Goal: Task Accomplishment & Management: Manage account settings

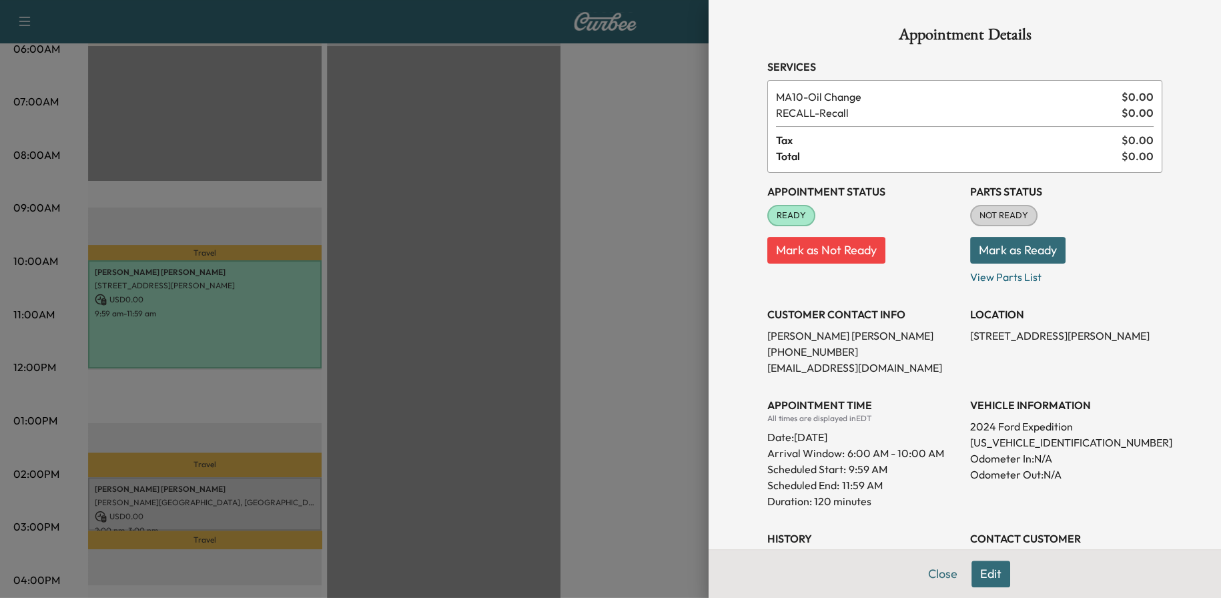
scroll to position [199, 0]
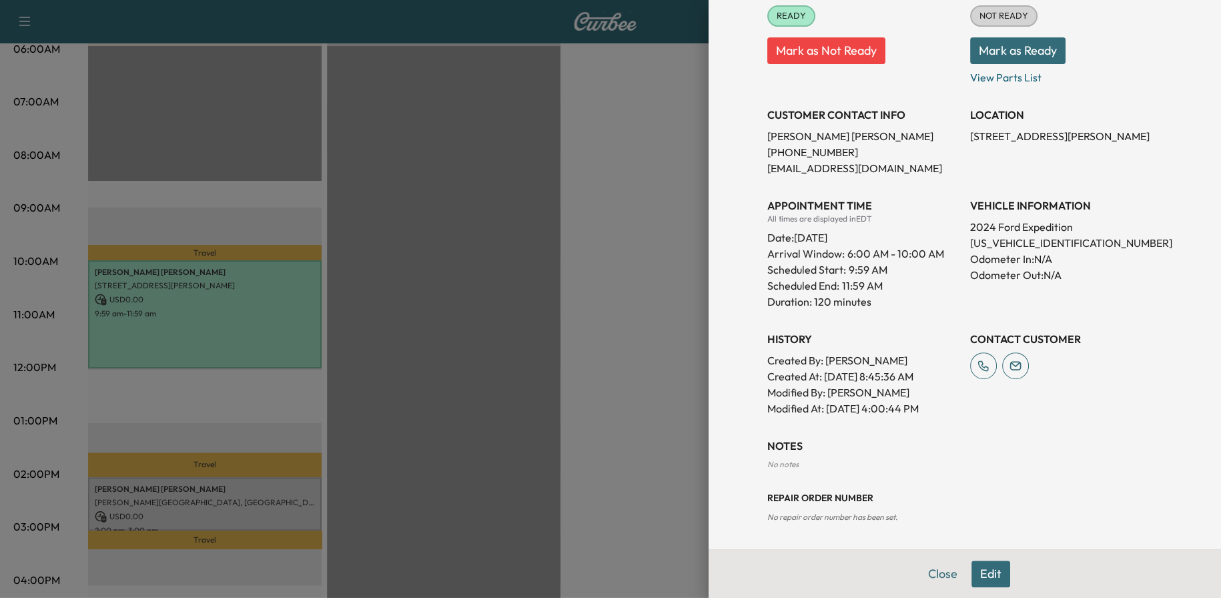
click at [977, 570] on button "Edit" at bounding box center [990, 573] width 39 height 27
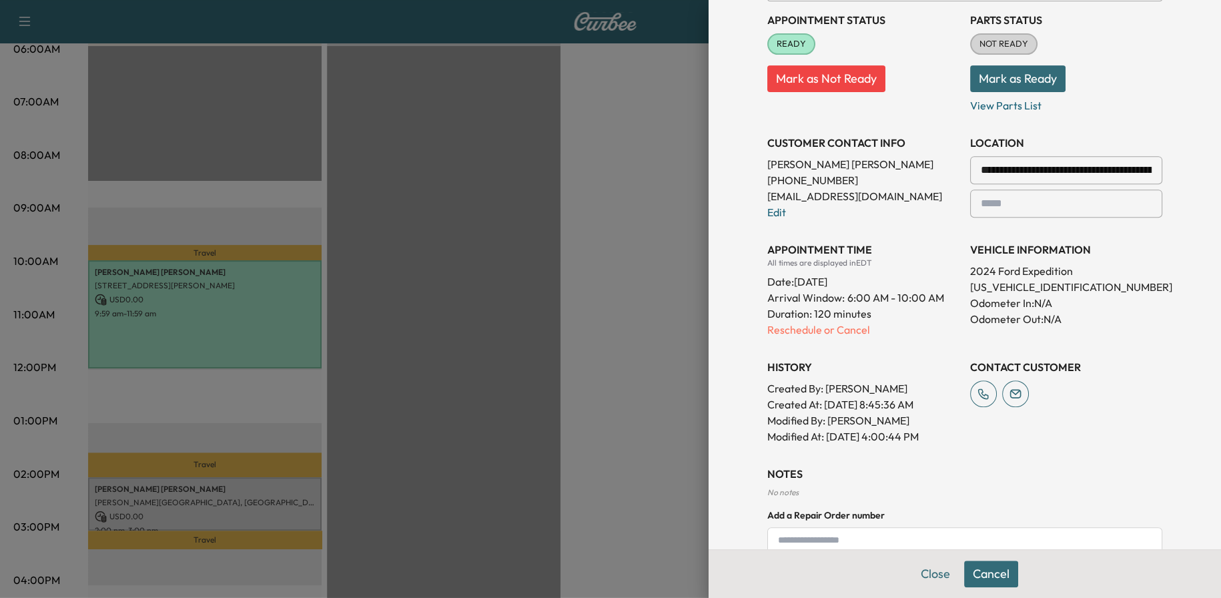
scroll to position [227, 0]
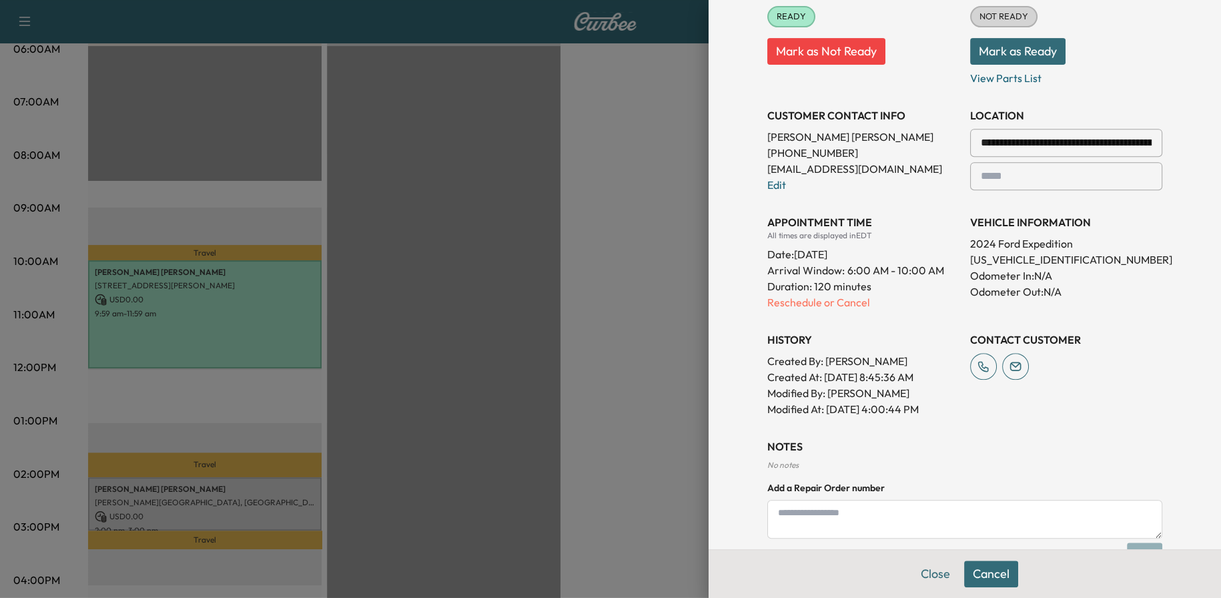
click at [893, 517] on textarea at bounding box center [964, 519] width 395 height 39
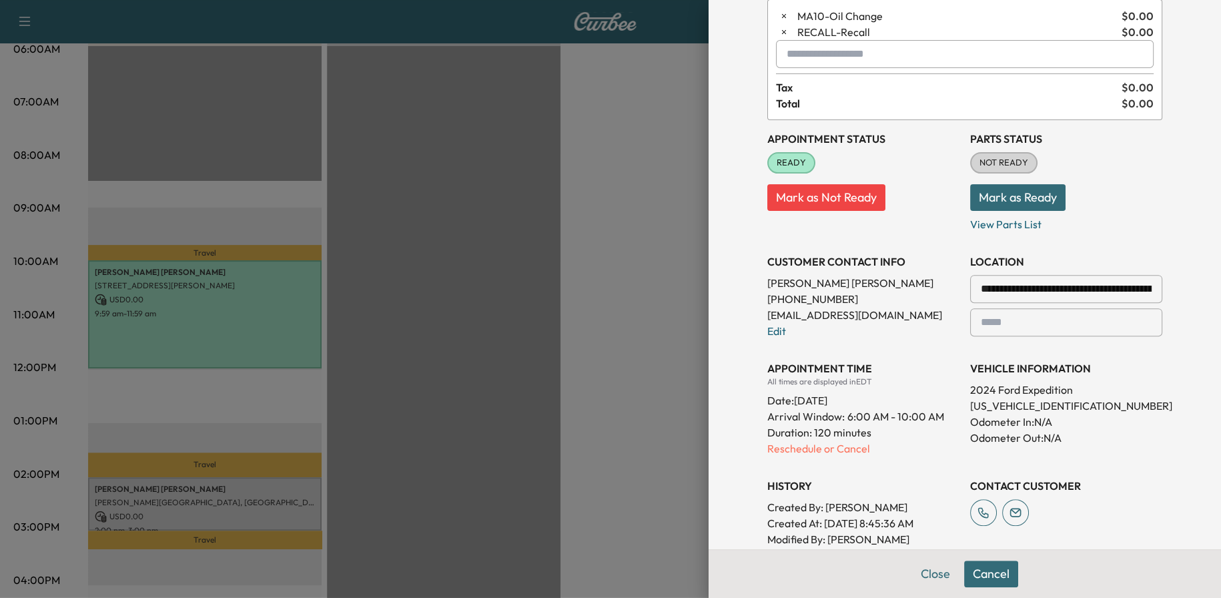
scroll to position [0, 0]
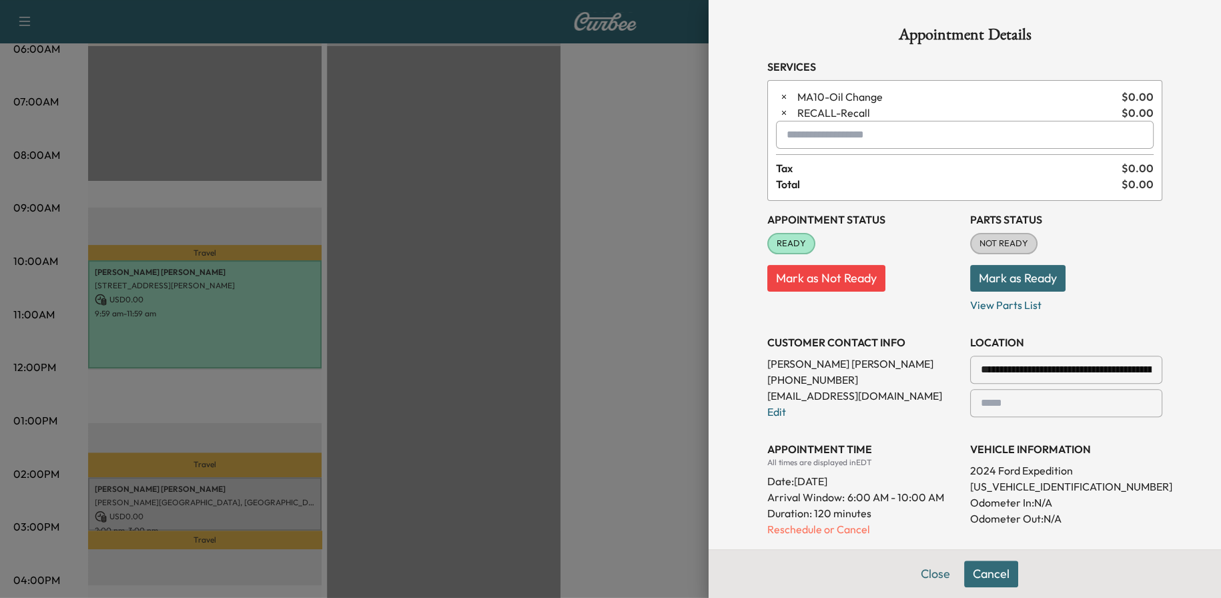
click at [779, 109] on icon "button" at bounding box center [783, 112] width 9 height 9
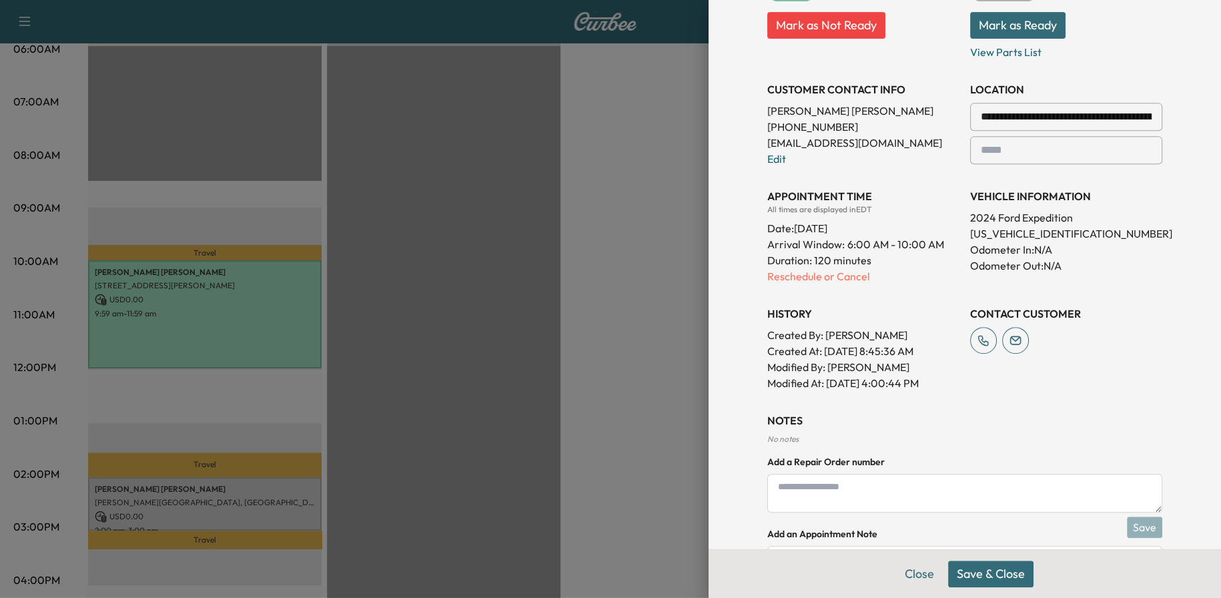
scroll to position [323, 0]
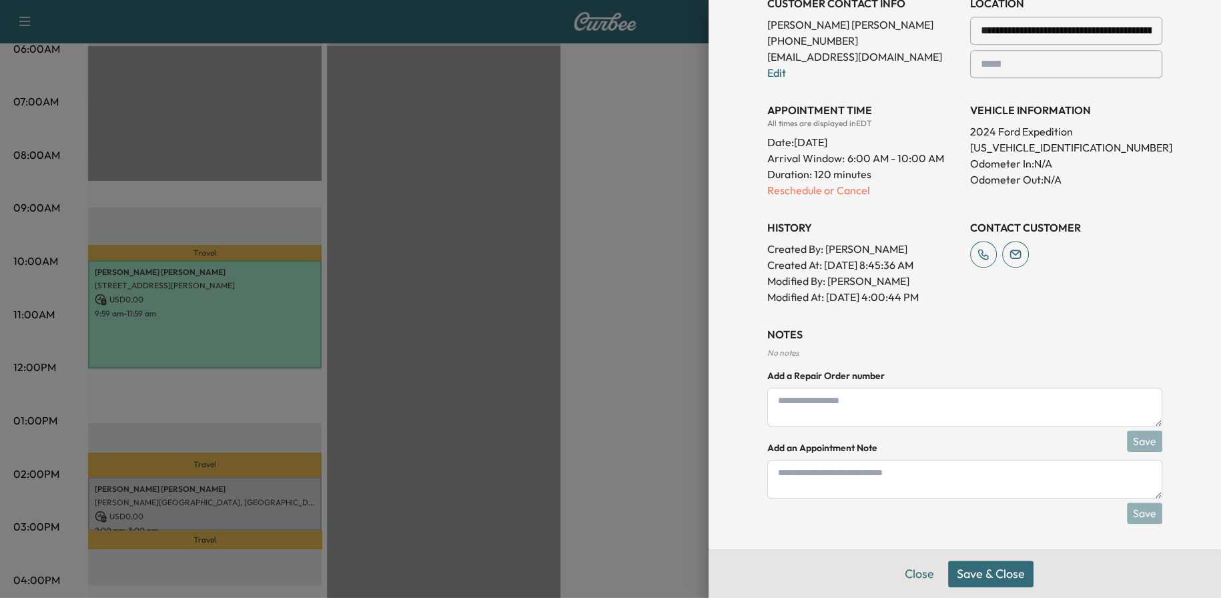
click at [825, 472] on textarea at bounding box center [964, 479] width 395 height 39
type textarea "**********"
click at [986, 568] on button "Save & Close" at bounding box center [990, 573] width 85 height 27
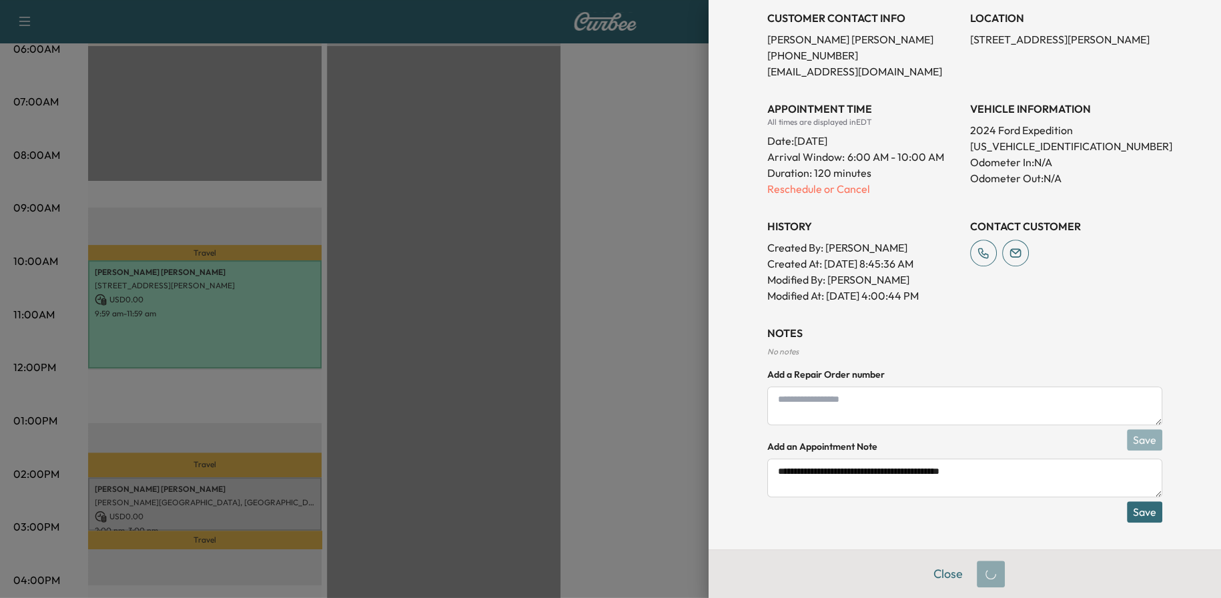
scroll to position [279, 0]
click at [1136, 506] on button "Save" at bounding box center [1144, 512] width 35 height 21
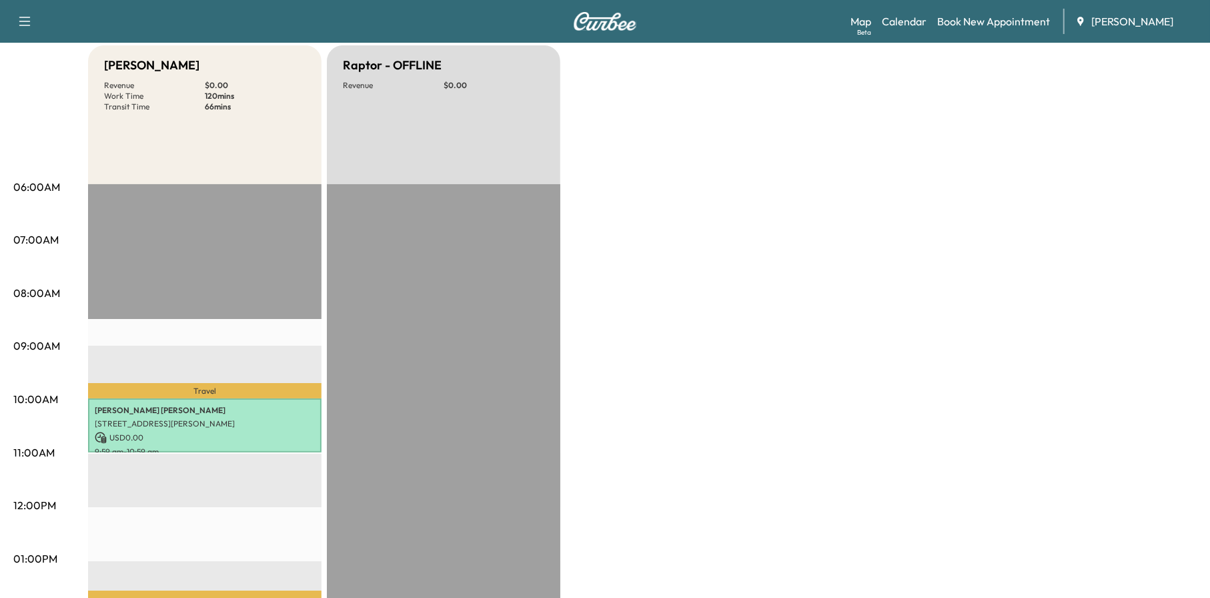
scroll to position [0, 0]
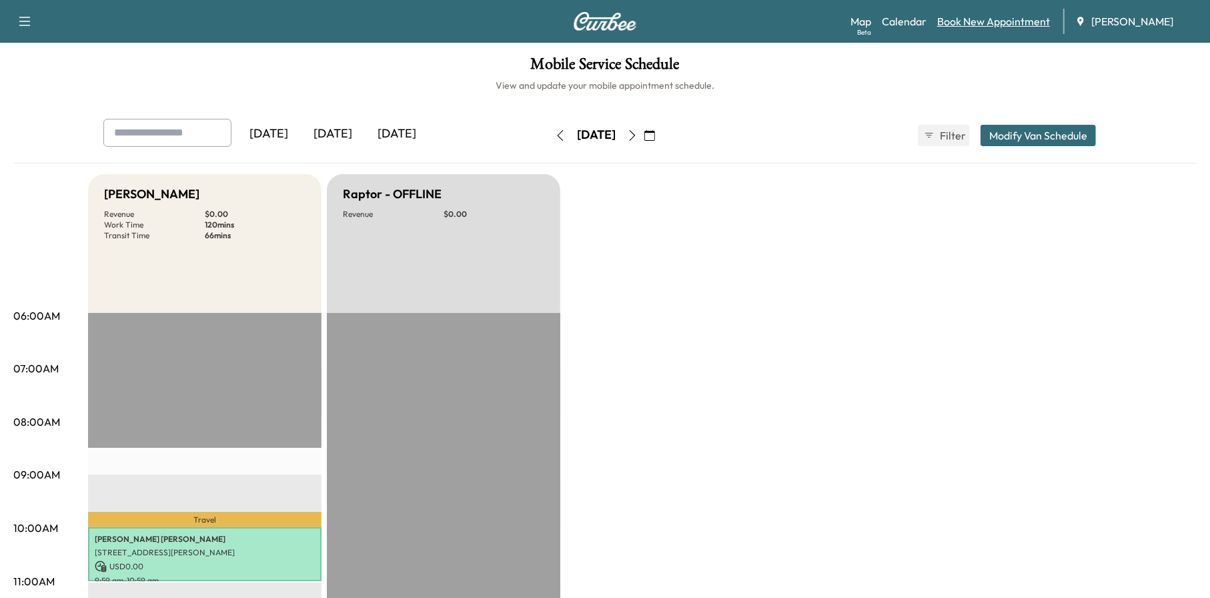
click at [979, 26] on link "Book New Appointment" at bounding box center [993, 21] width 113 height 16
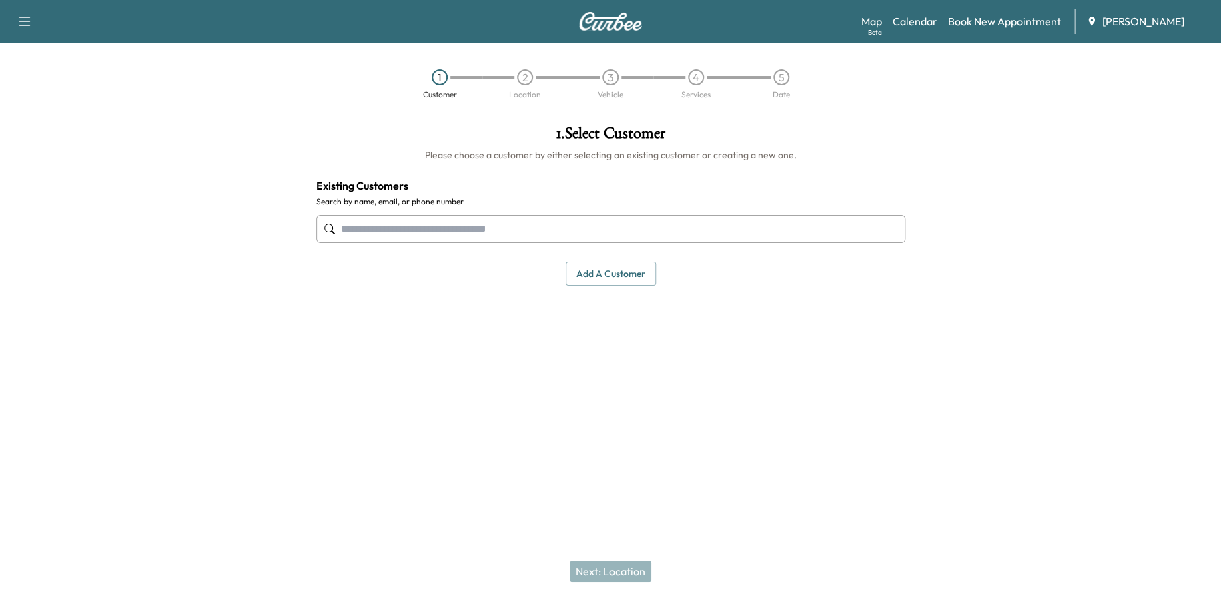
click at [514, 225] on input "text" at bounding box center [610, 229] width 589 height 28
paste input "**********"
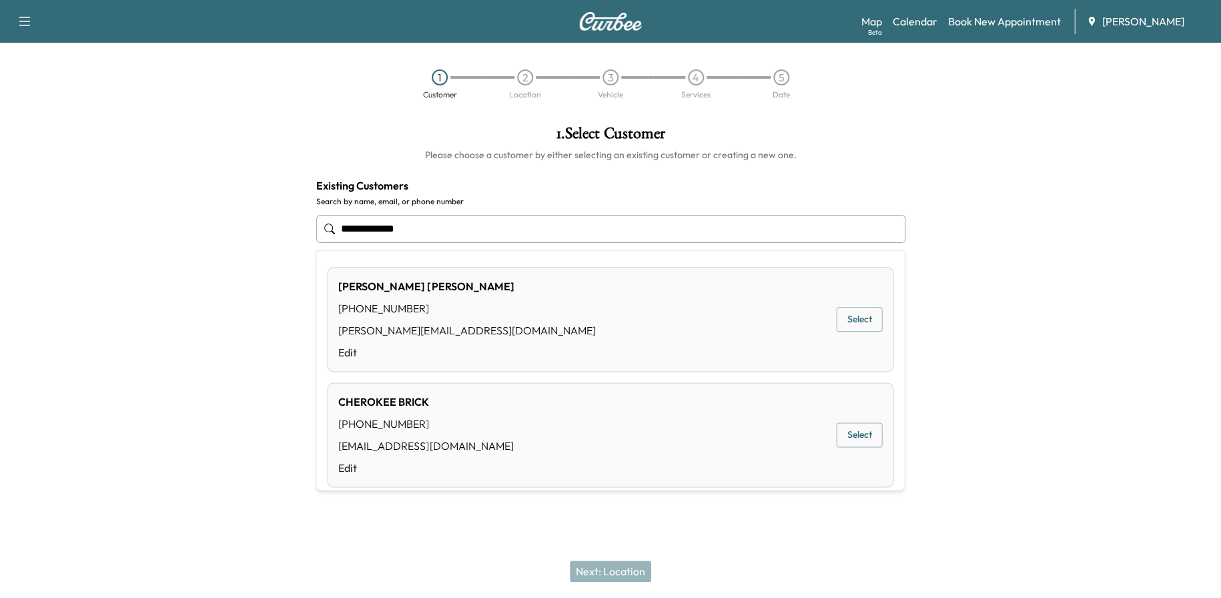
type input "**********"
click at [432, 499] on div "Support Log Out Map Beta Calendar Book New Appointment [PERSON_NAME] 1 Customer…" at bounding box center [610, 299] width 1221 height 598
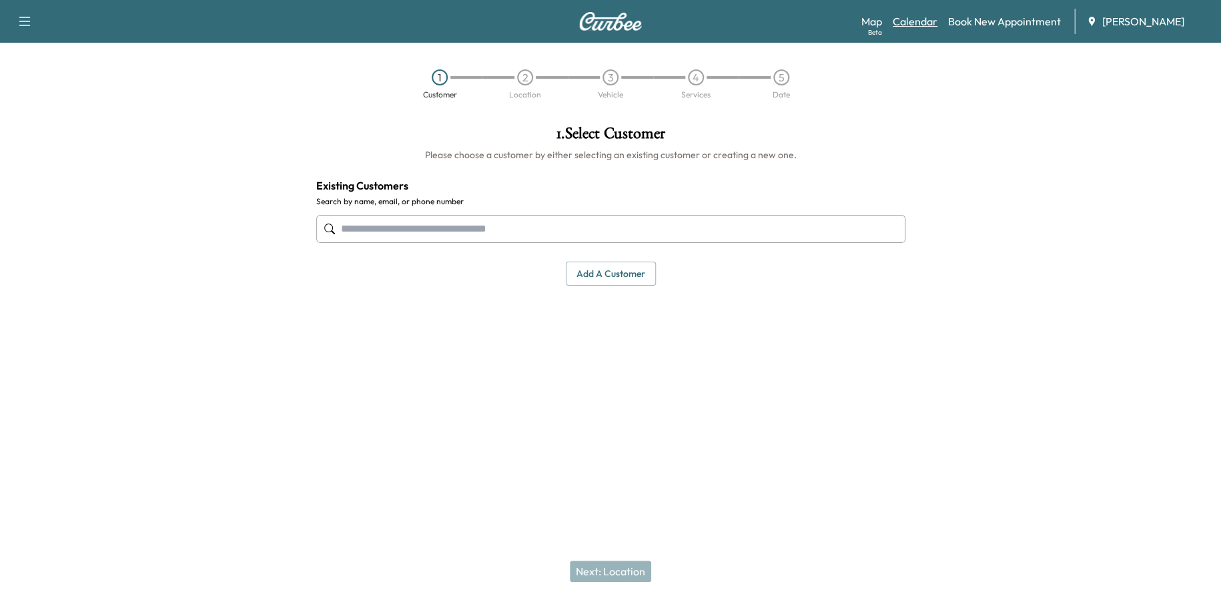
click at [930, 17] on link "Calendar" at bounding box center [914, 21] width 45 height 16
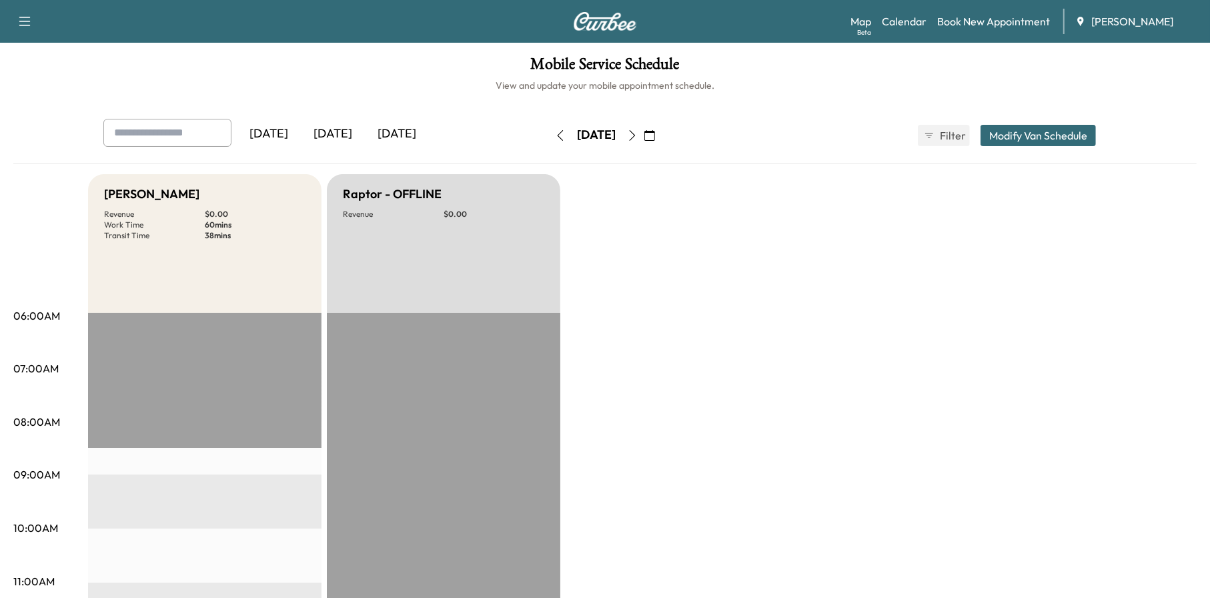
click at [638, 130] on icon "button" at bounding box center [632, 135] width 11 height 11
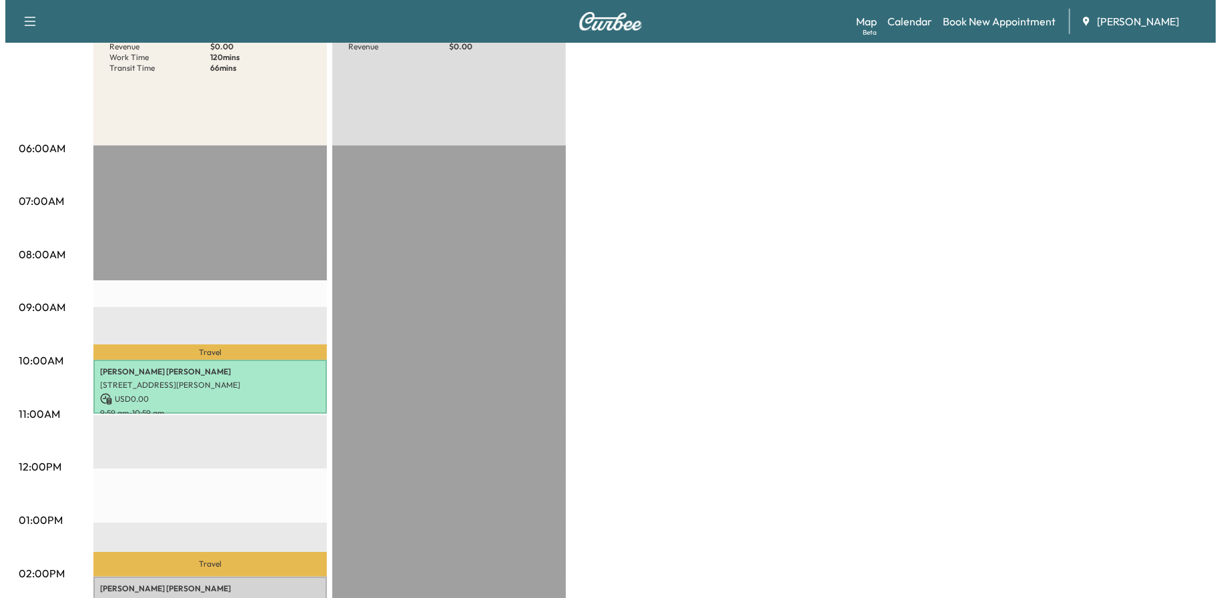
scroll to position [200, 0]
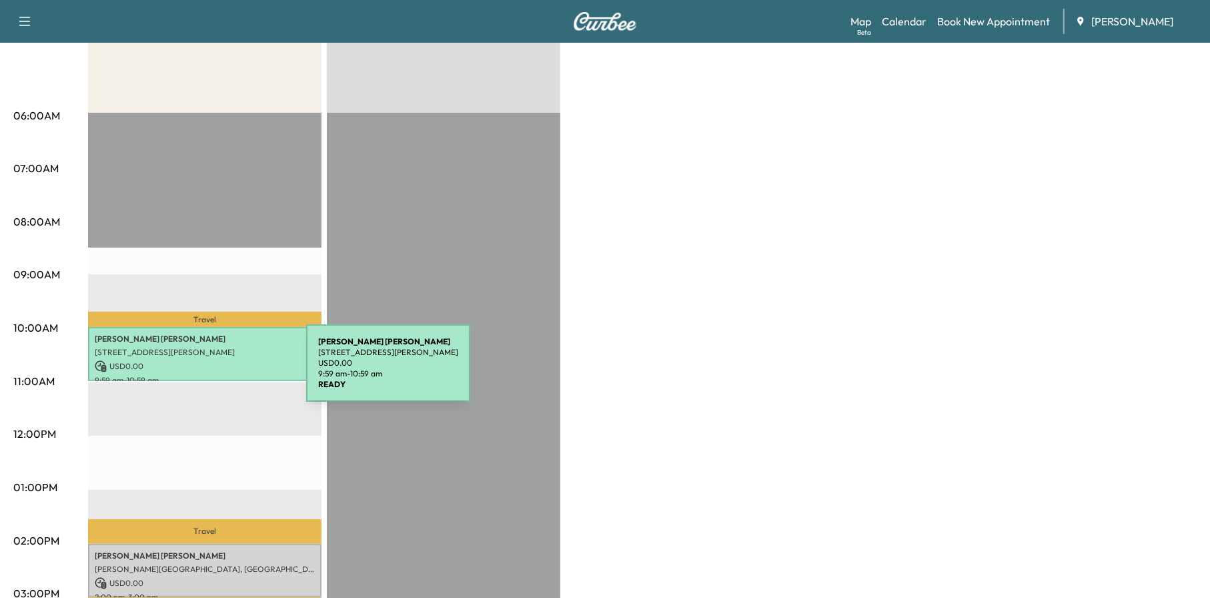
click at [212, 347] on p "[STREET_ADDRESS][PERSON_NAME]" at bounding box center [205, 352] width 220 height 11
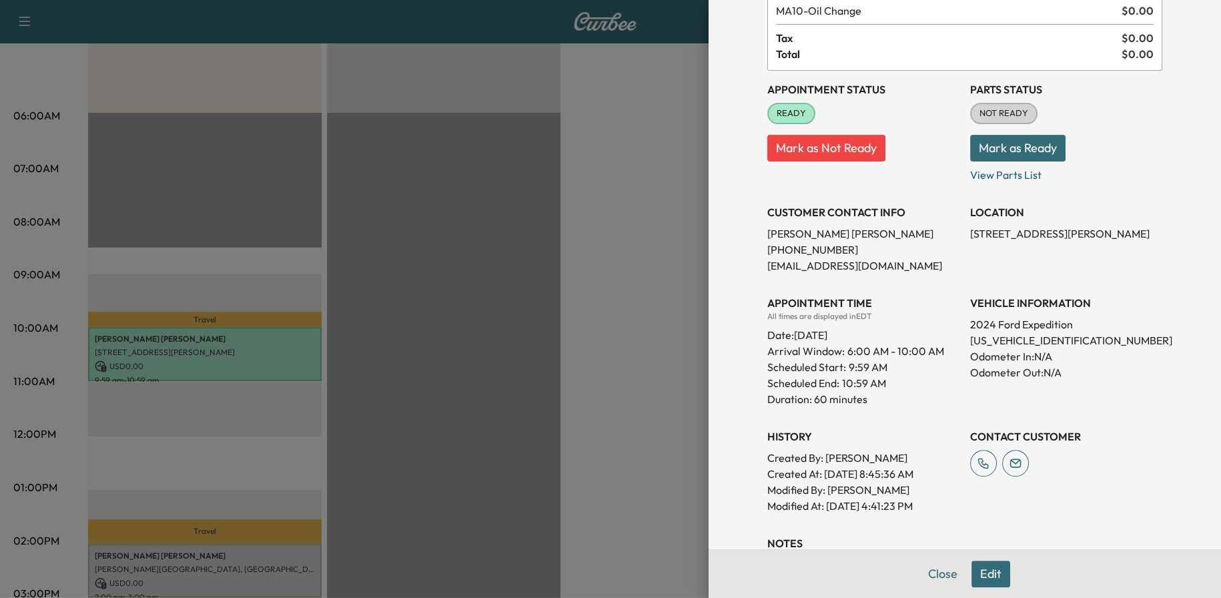
scroll to position [183, 0]
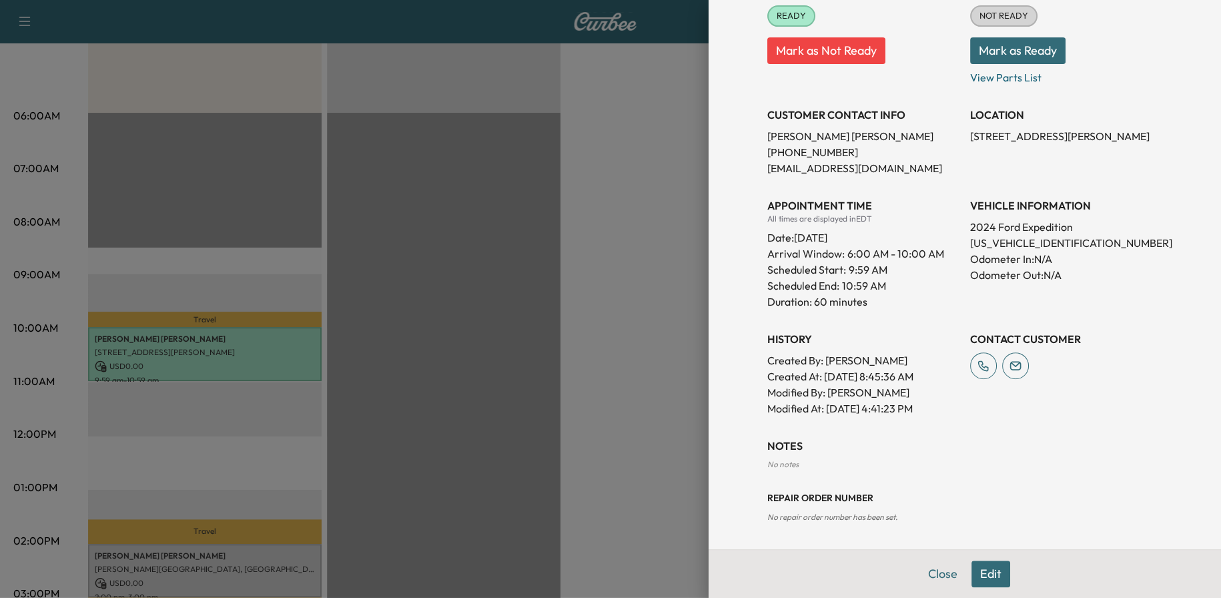
click at [1047, 498] on h3 "Repair Order number" at bounding box center [964, 497] width 395 height 13
click at [971, 566] on button "Edit" at bounding box center [990, 573] width 39 height 27
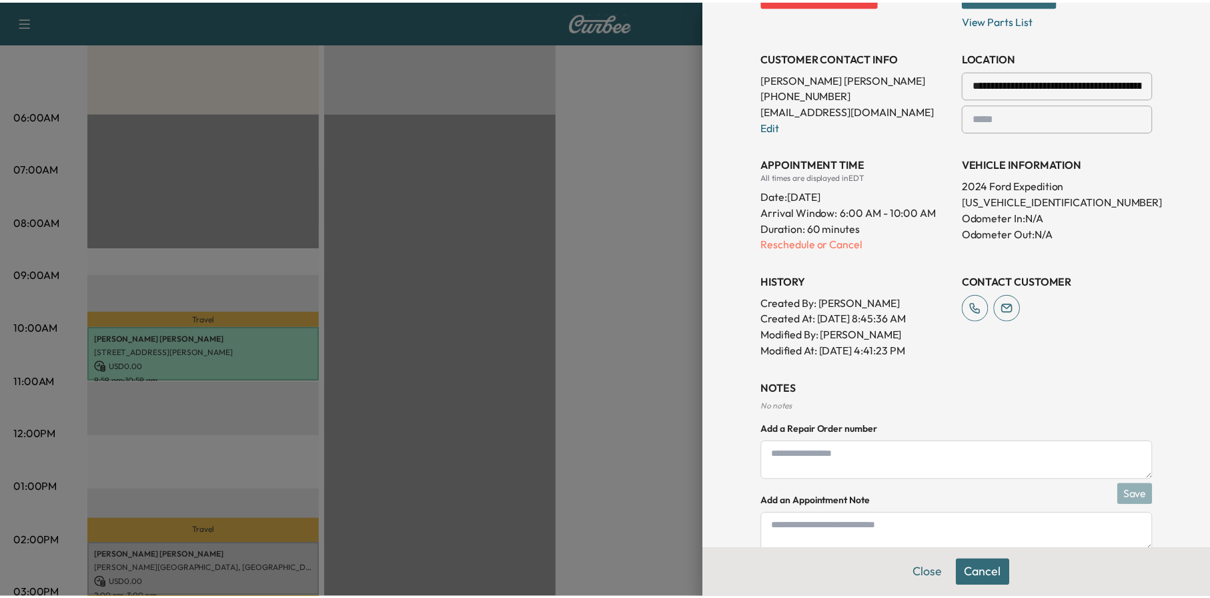
scroll to position [323, 0]
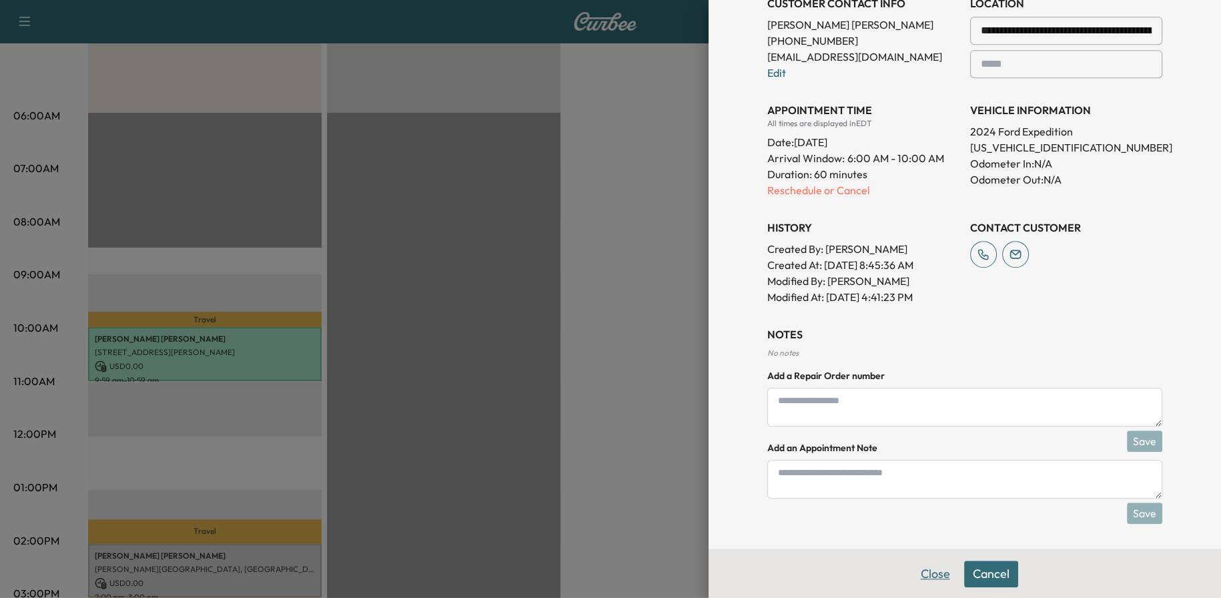
click at [917, 571] on button "Close" at bounding box center [935, 573] width 47 height 27
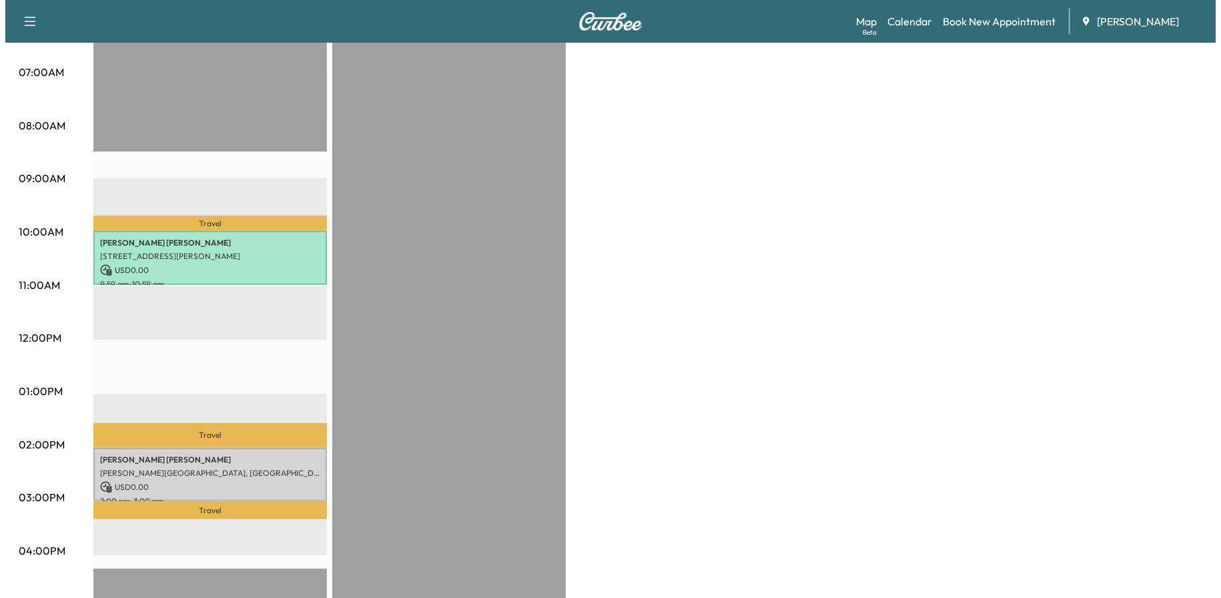
scroll to position [400, 0]
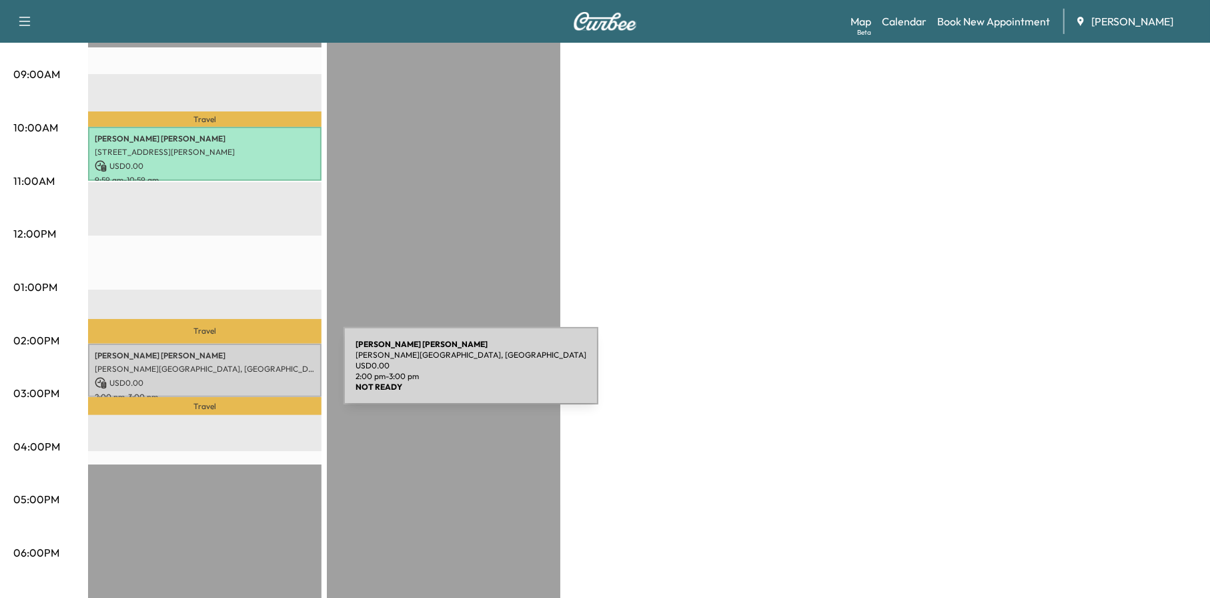
click at [243, 377] on p "USD 0.00" at bounding box center [205, 383] width 220 height 12
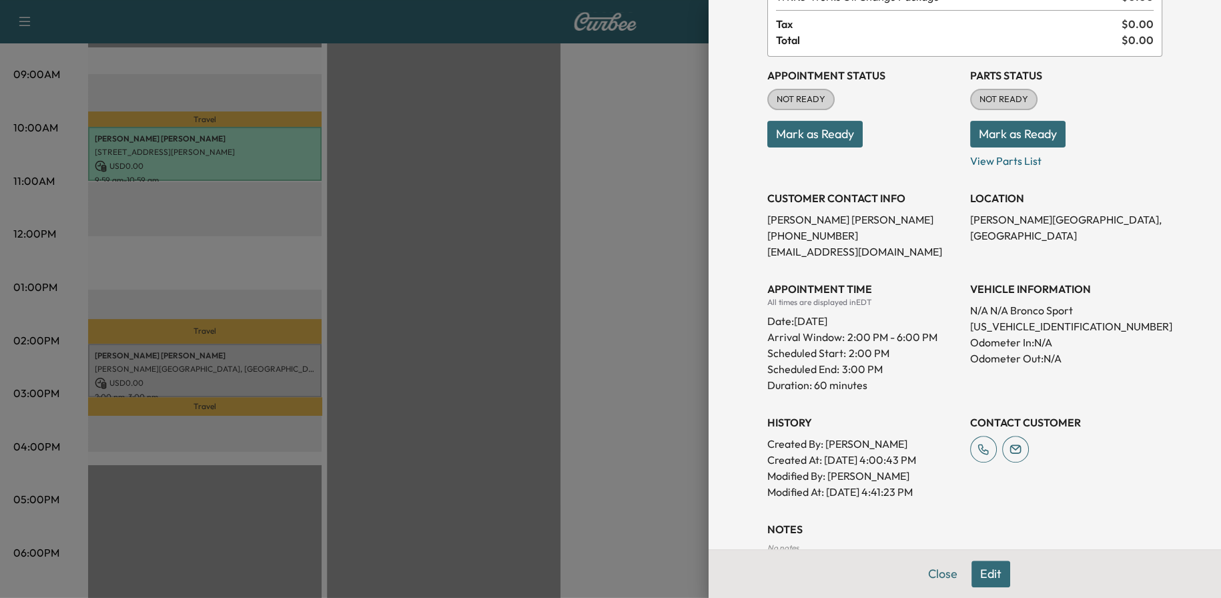
scroll to position [183, 0]
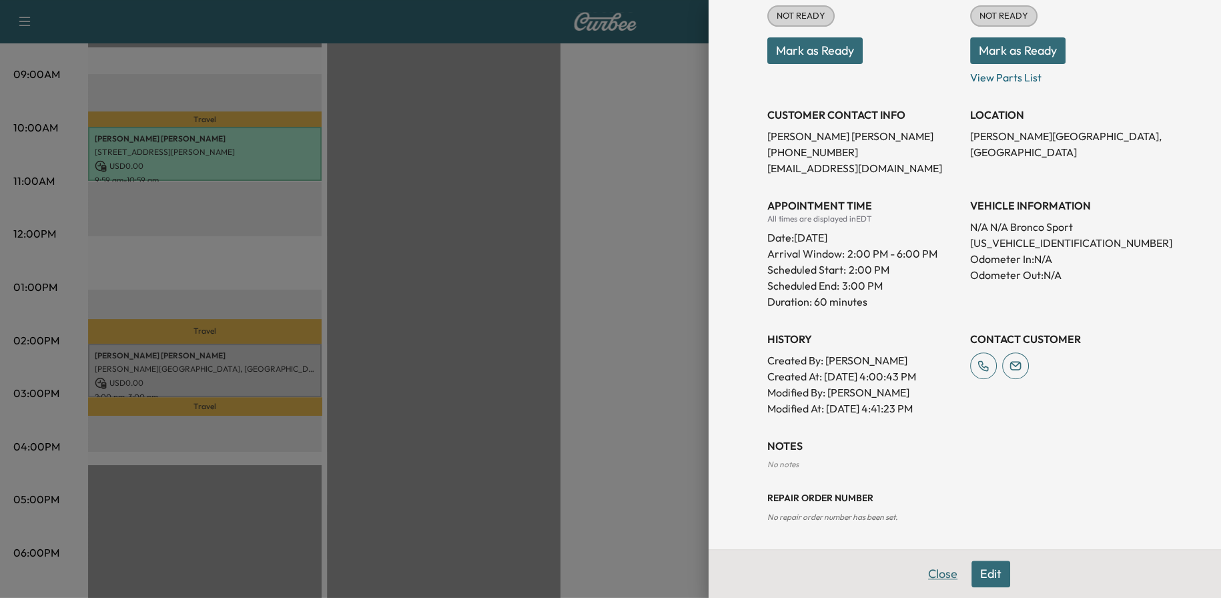
click at [920, 586] on button "Close" at bounding box center [942, 573] width 47 height 27
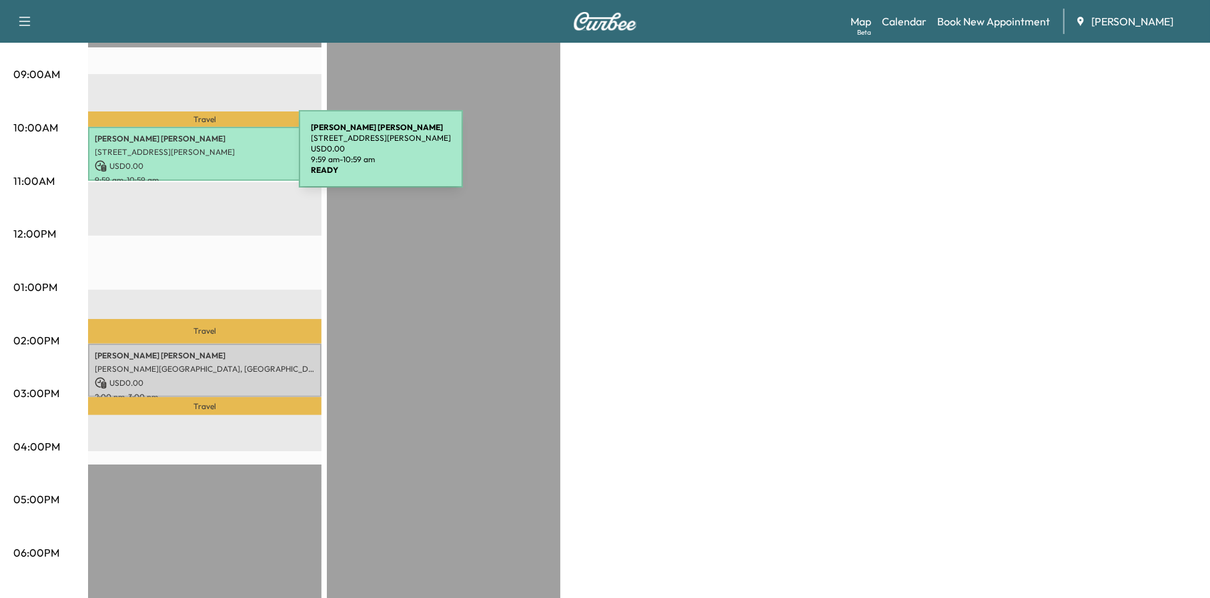
click at [198, 161] on p "USD 0.00" at bounding box center [205, 166] width 220 height 12
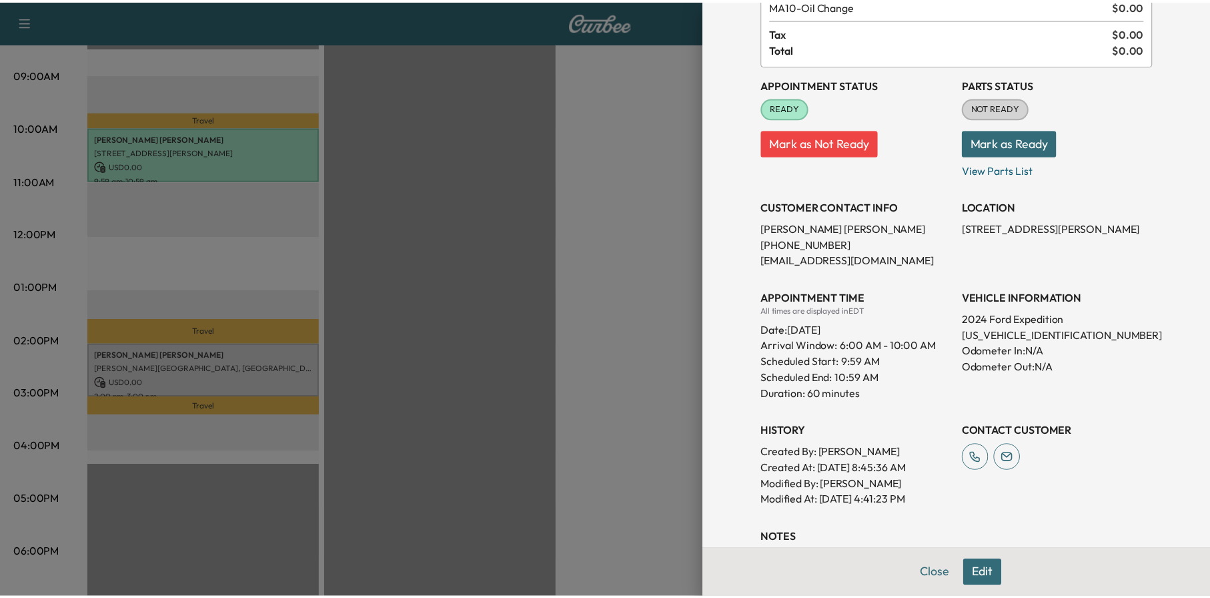
scroll to position [0, 0]
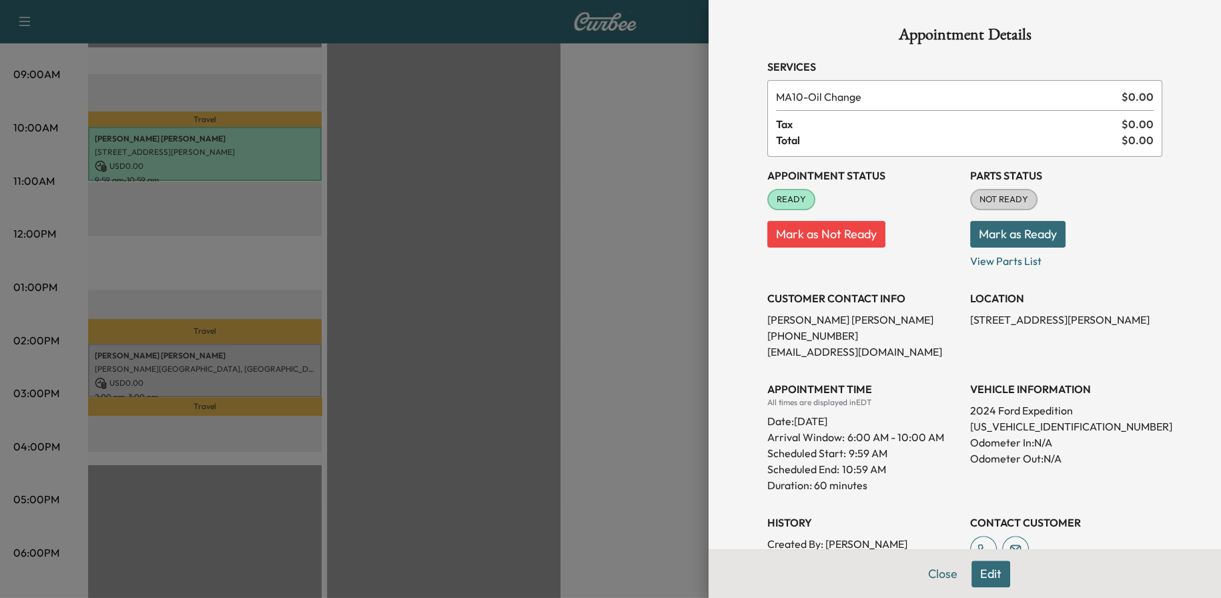
click at [658, 287] on div at bounding box center [610, 299] width 1221 height 598
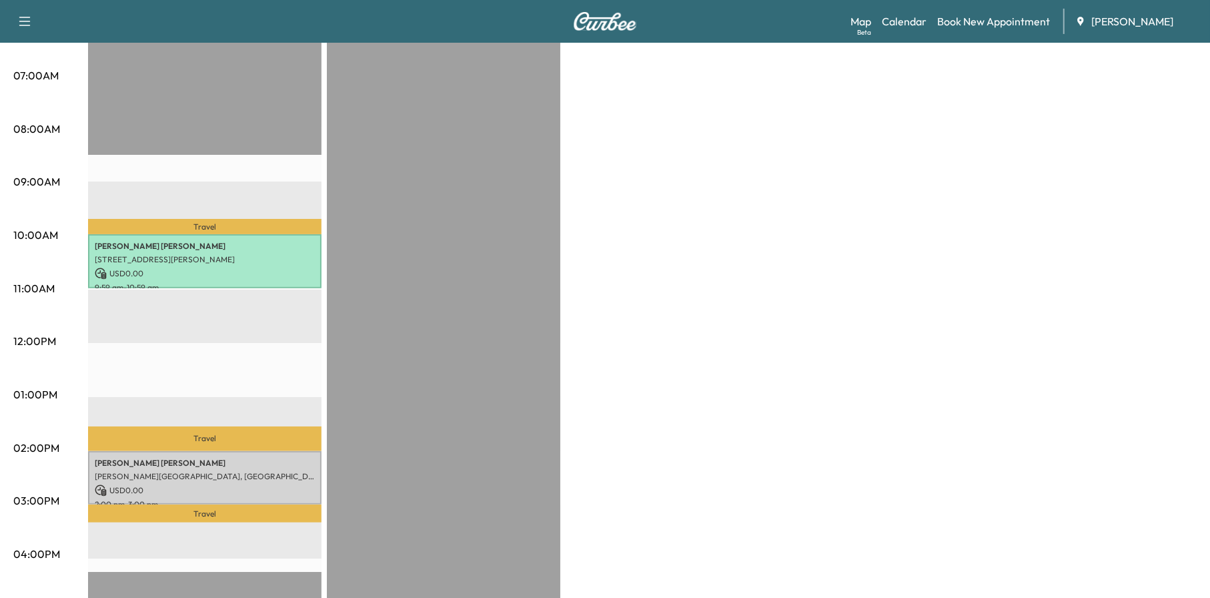
scroll to position [67, 0]
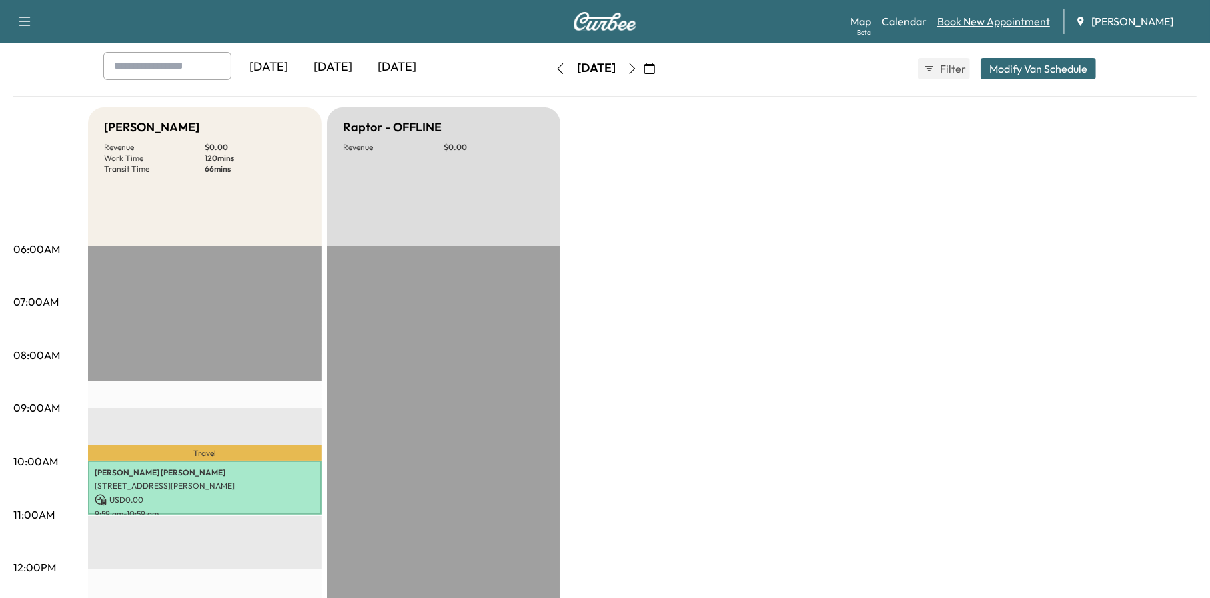
click at [987, 19] on link "Book New Appointment" at bounding box center [993, 21] width 113 height 16
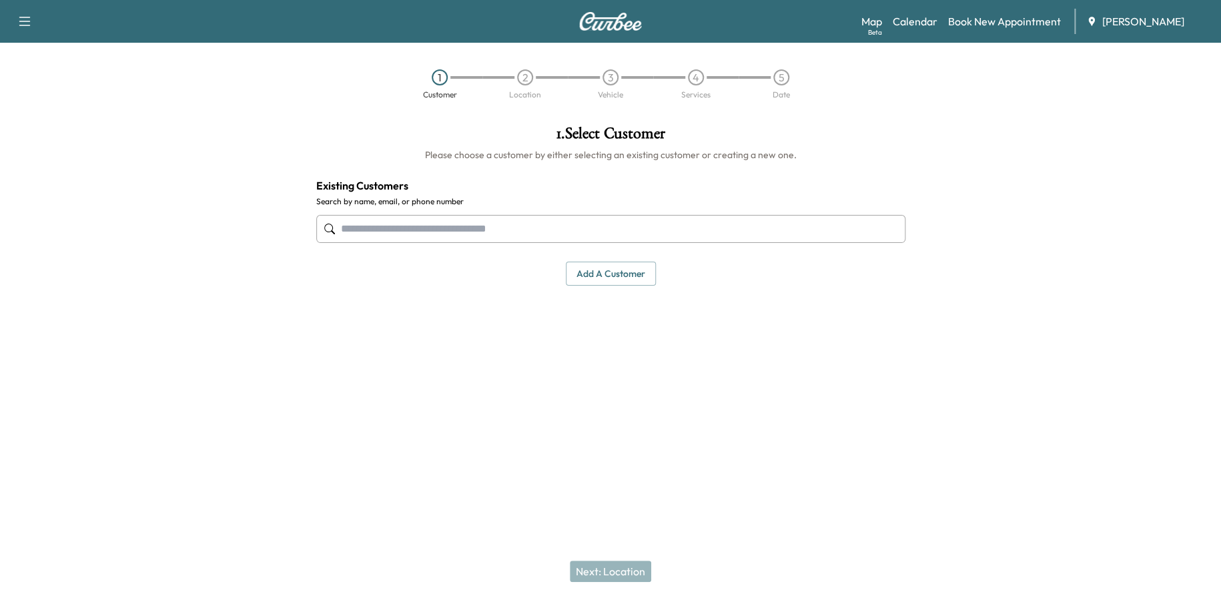
click at [407, 219] on input "text" at bounding box center [610, 229] width 589 height 28
paste input "**********"
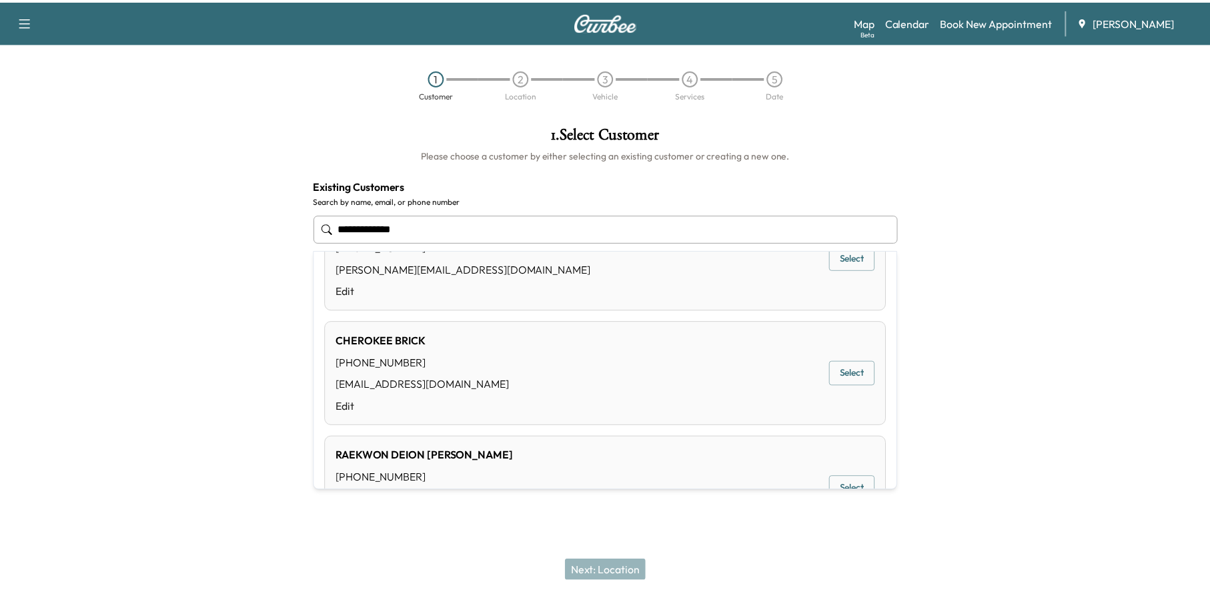
scroll to position [128, 0]
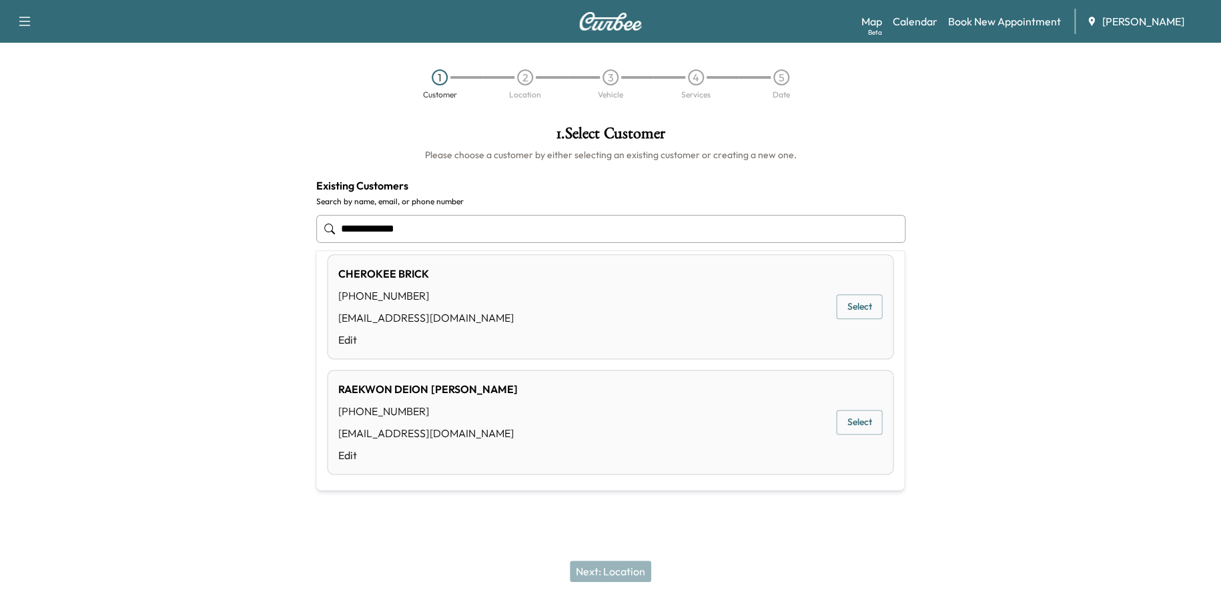
type input "**********"
click at [467, 519] on div "Support Log Out Map Beta Calendar Book New Appointment [PERSON_NAME] 1 Customer…" at bounding box center [610, 299] width 1221 height 598
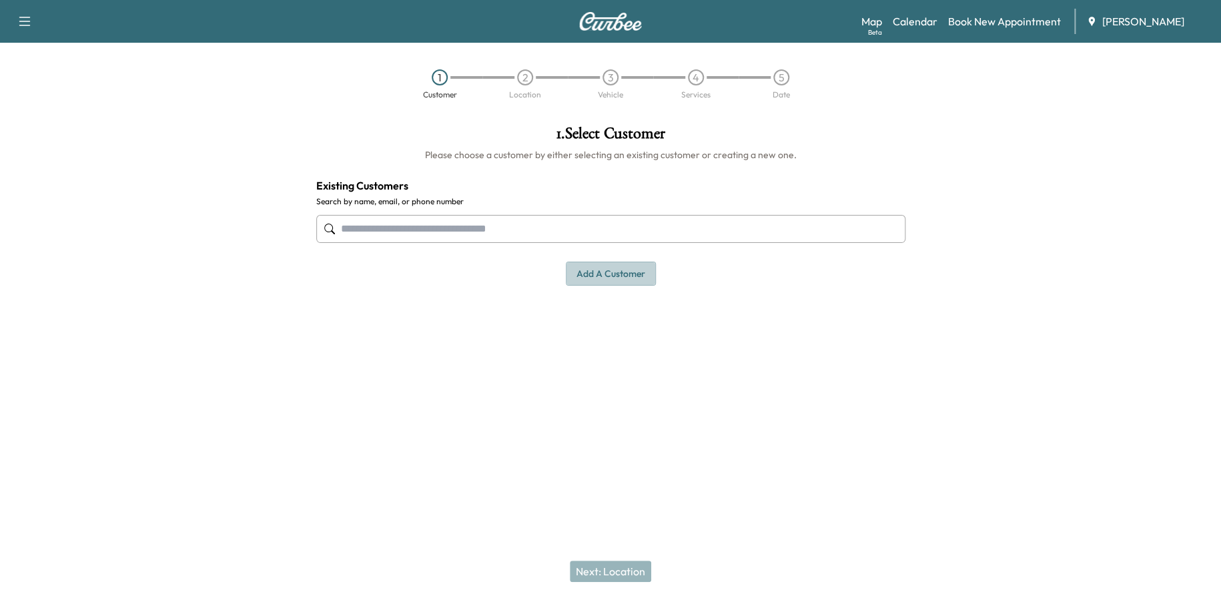
click at [645, 269] on button "Add a customer" at bounding box center [611, 273] width 90 height 25
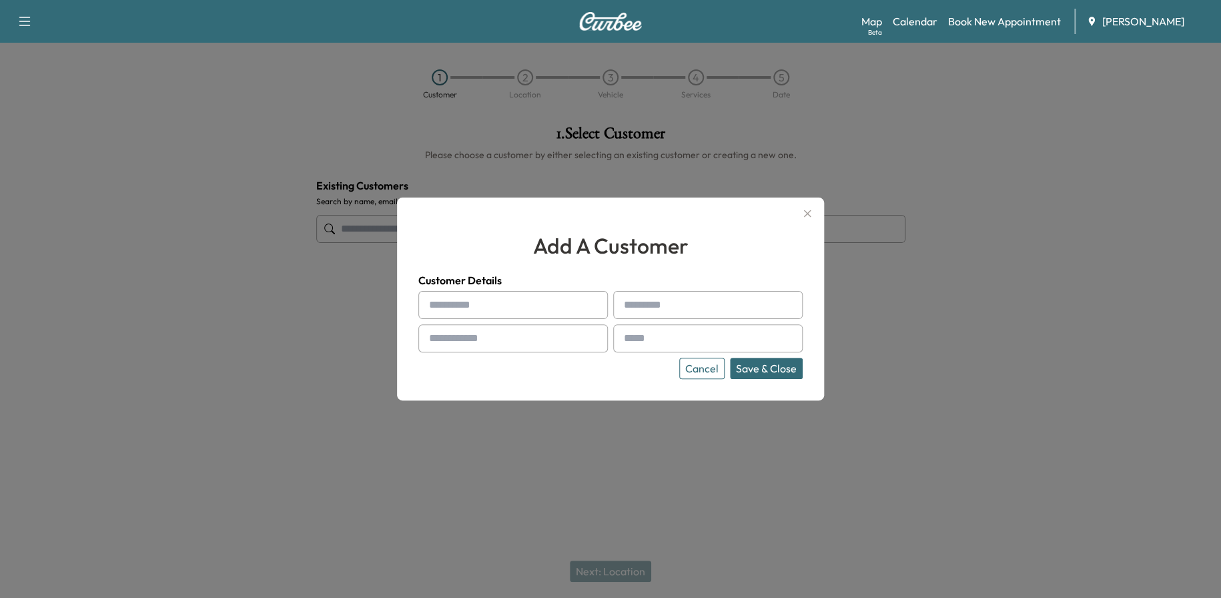
click at [473, 310] on input "text" at bounding box center [512, 305] width 189 height 28
type input "****"
click at [696, 370] on button "Cancel" at bounding box center [701, 368] width 45 height 21
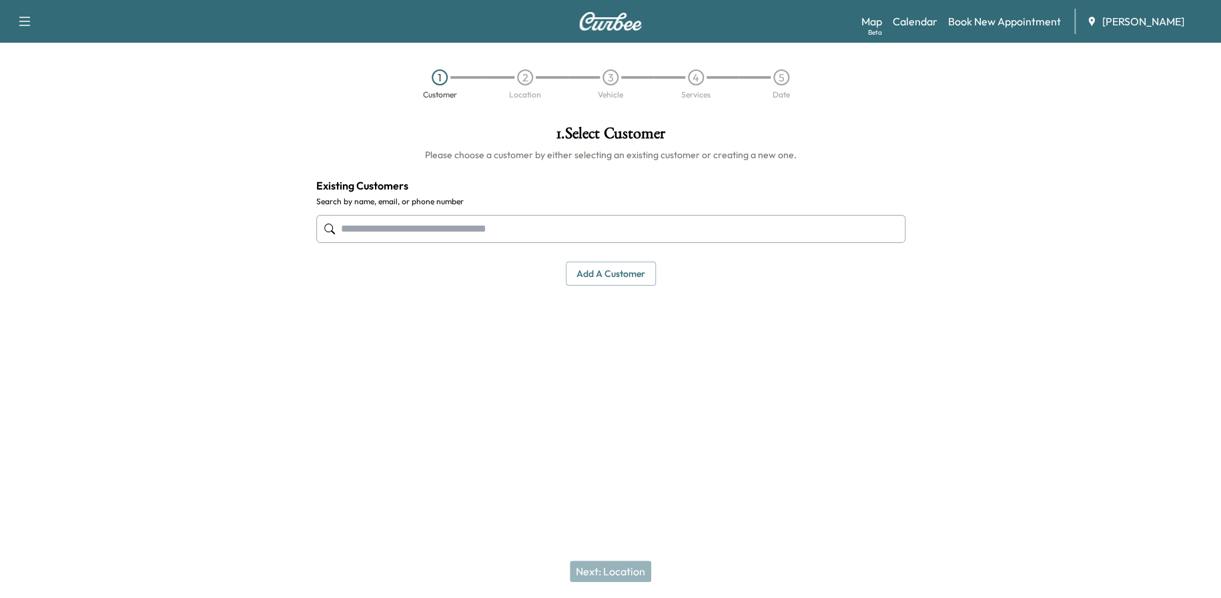
paste input "**********"
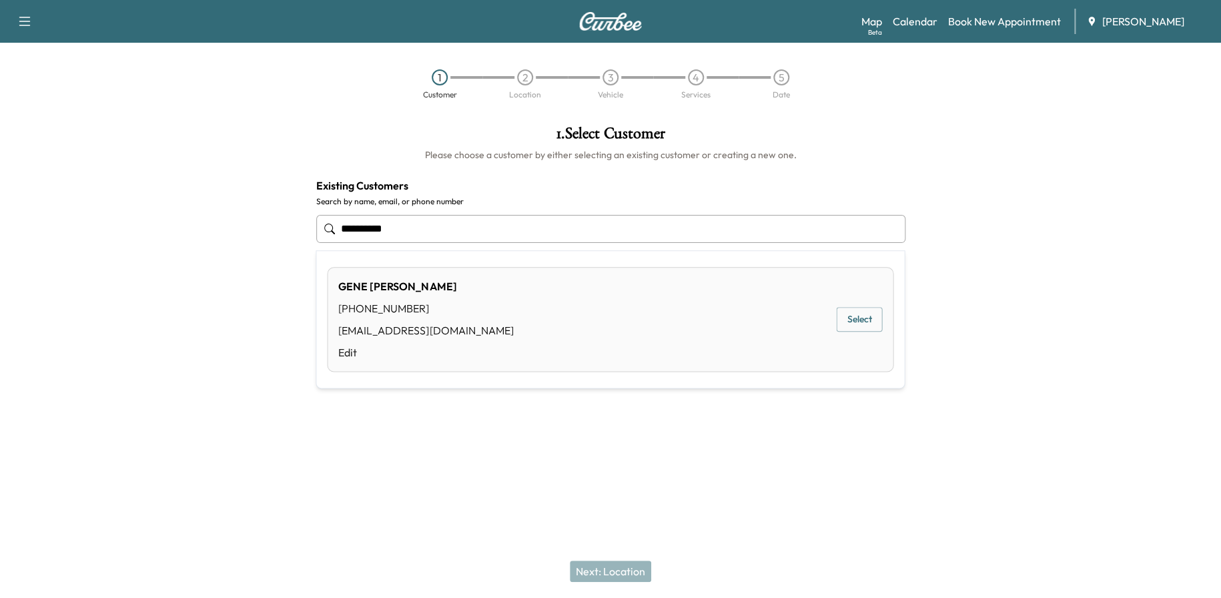
click at [855, 318] on button "Select" at bounding box center [859, 319] width 46 height 25
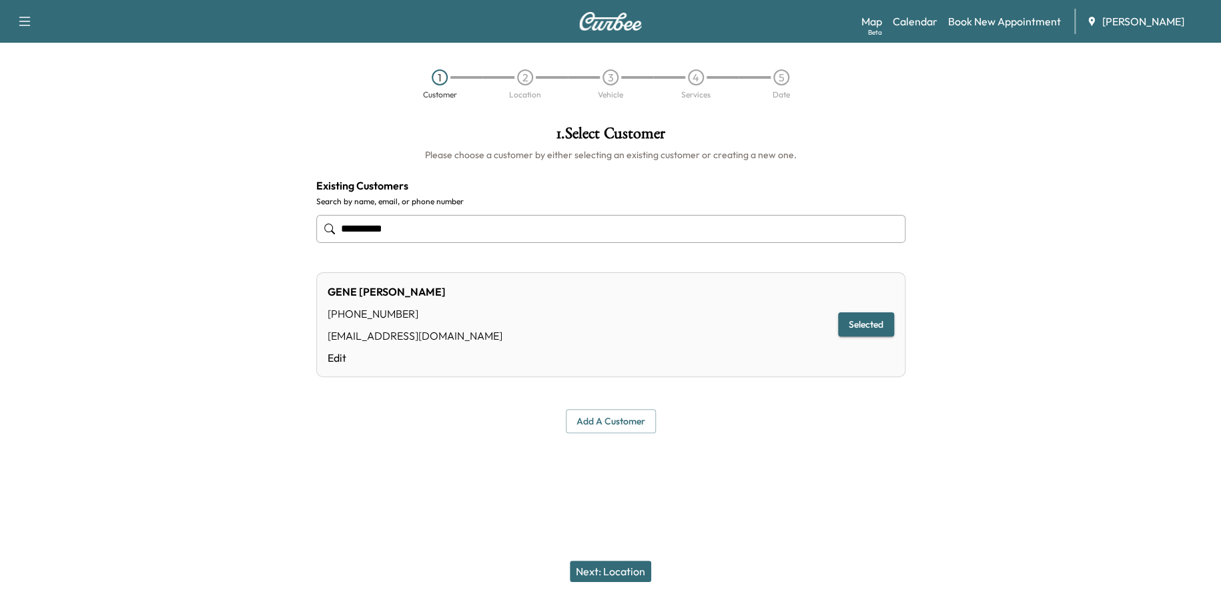
type input "**********"
click at [612, 570] on button "Next: Location" at bounding box center [610, 570] width 81 height 21
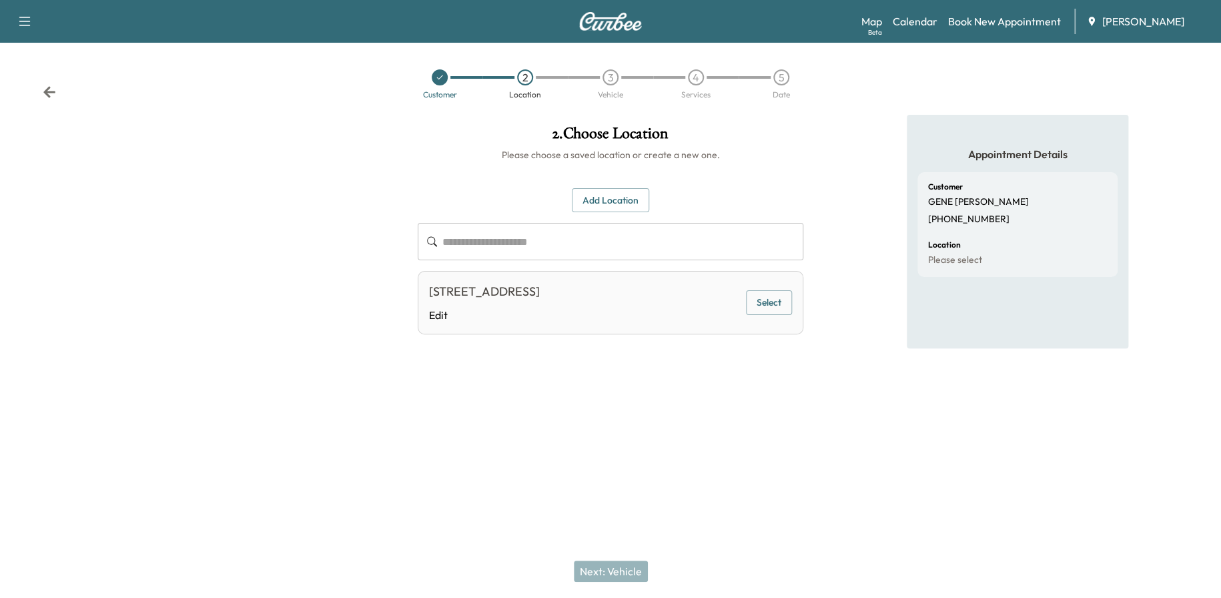
click at [755, 297] on button "Select" at bounding box center [769, 302] width 46 height 25
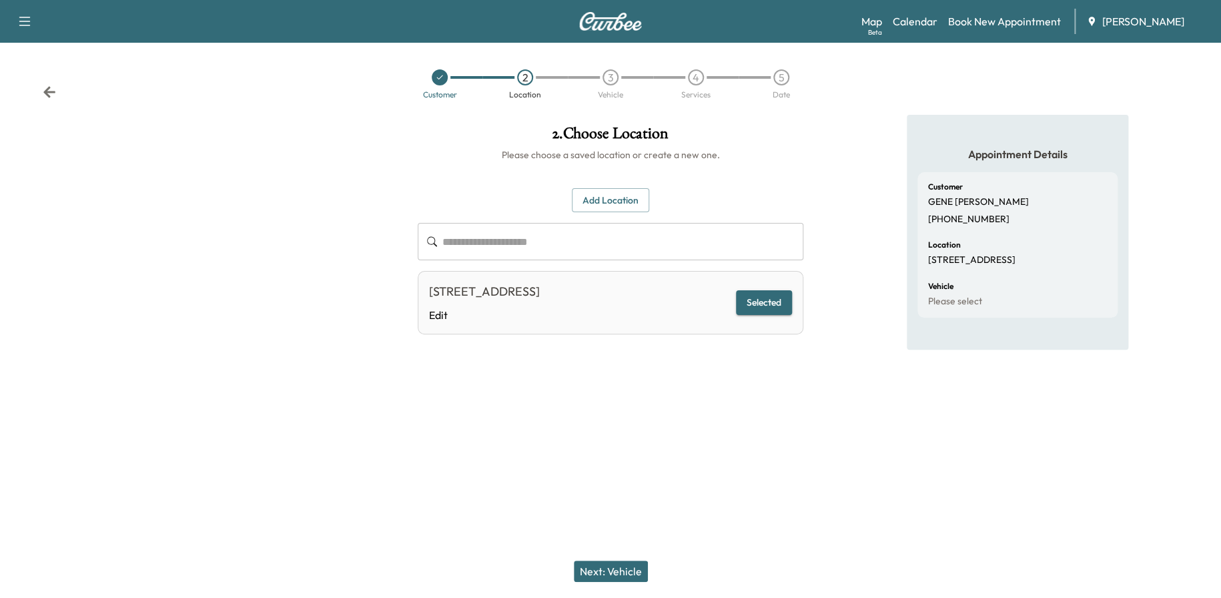
click at [616, 570] on button "Next: Vehicle" at bounding box center [611, 570] width 74 height 21
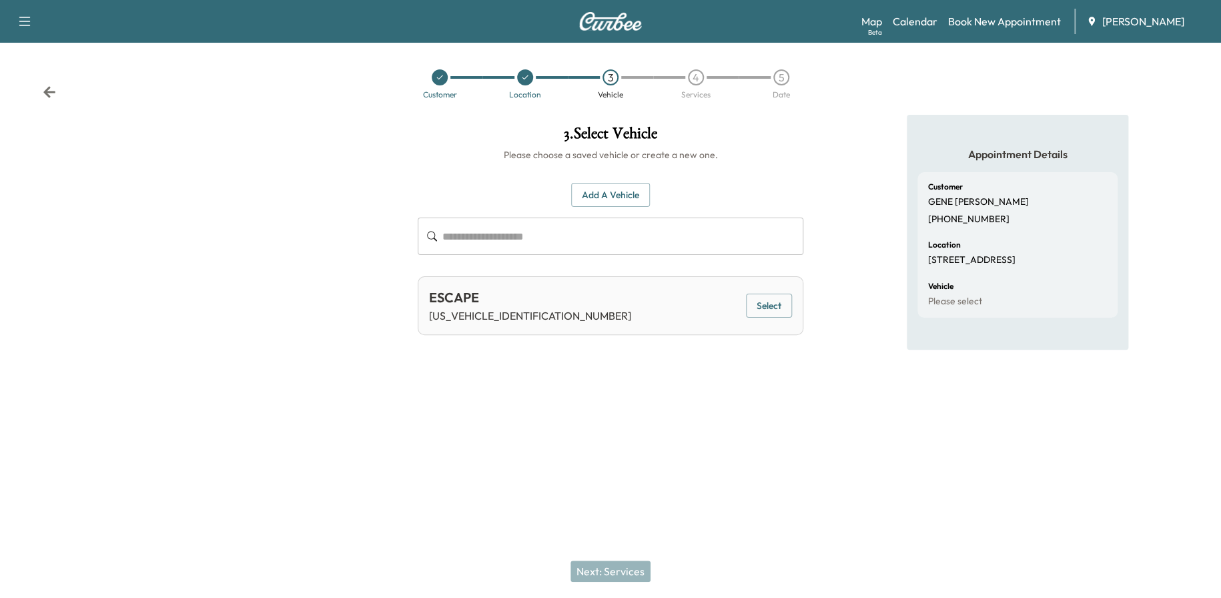
click at [606, 184] on button "Add a Vehicle" at bounding box center [610, 195] width 79 height 25
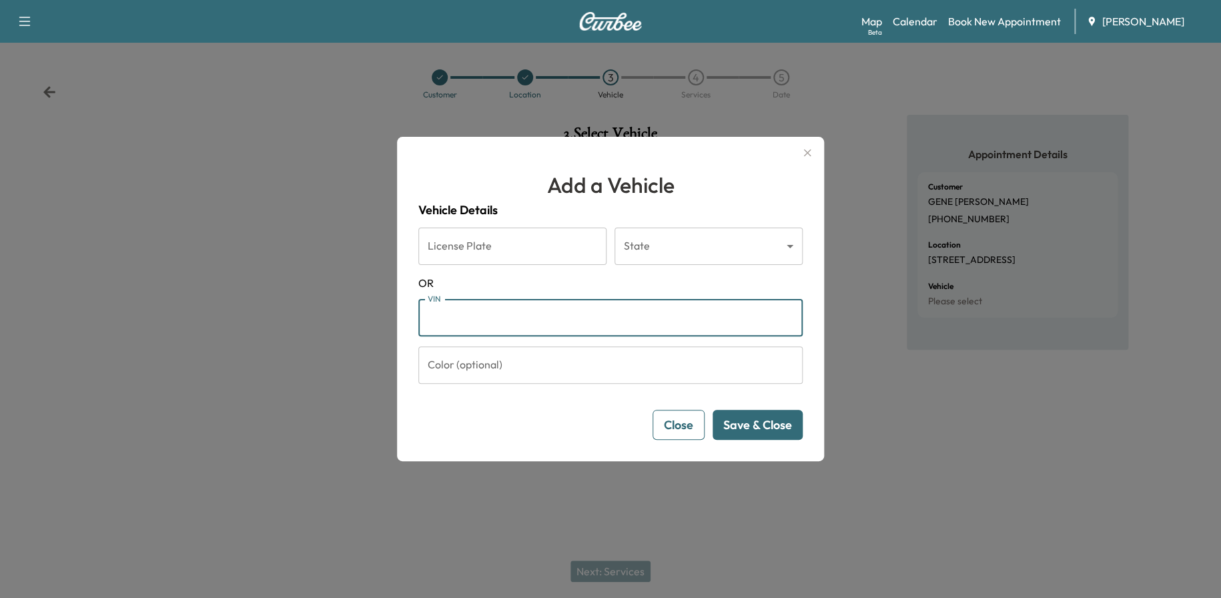
paste input "**********"
type input "**********"
click at [756, 418] on button "Save & Close" at bounding box center [757, 425] width 90 height 30
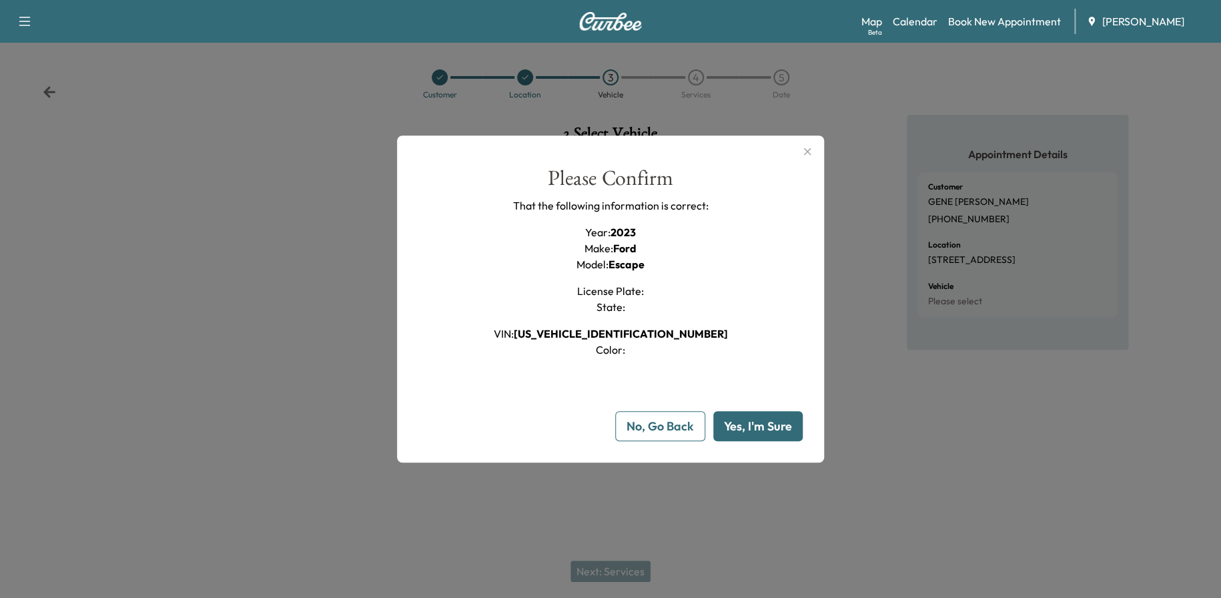
click at [747, 428] on button "Yes, I'm Sure" at bounding box center [757, 426] width 89 height 30
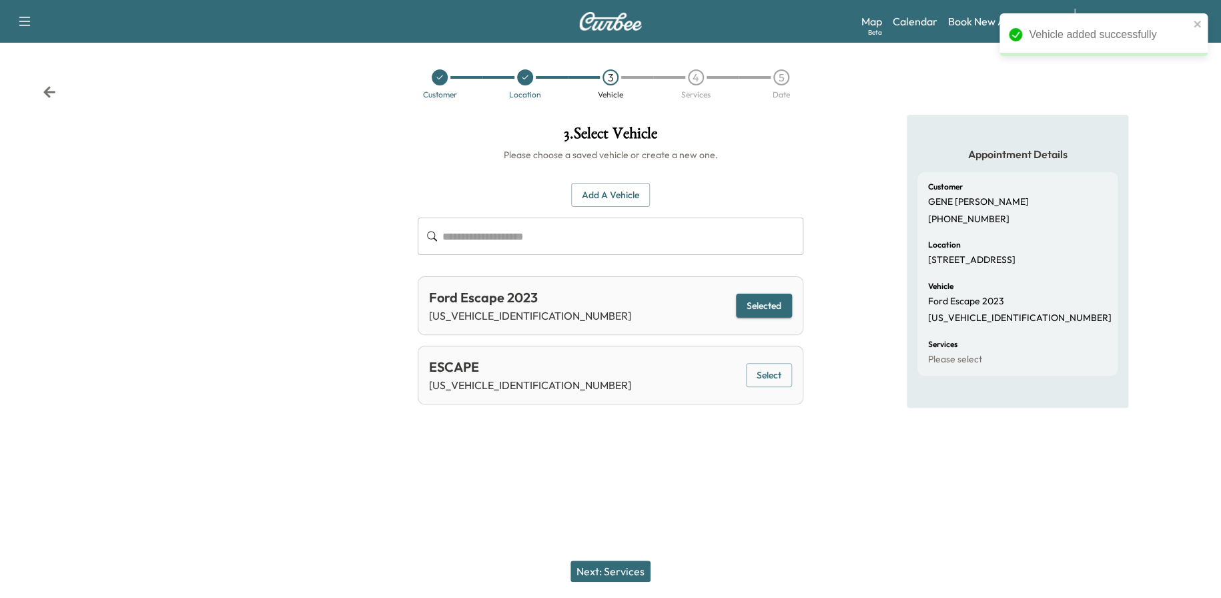
click at [615, 573] on button "Next: Services" at bounding box center [610, 570] width 80 height 21
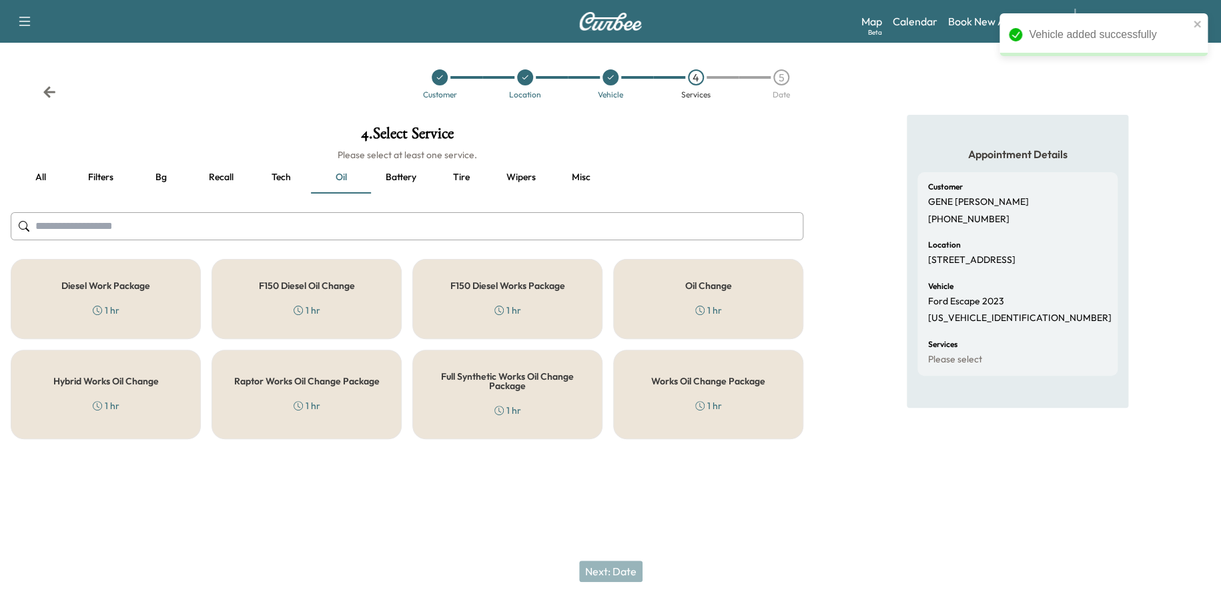
click at [686, 376] on h5 "Works Oil Change Package" at bounding box center [708, 380] width 114 height 9
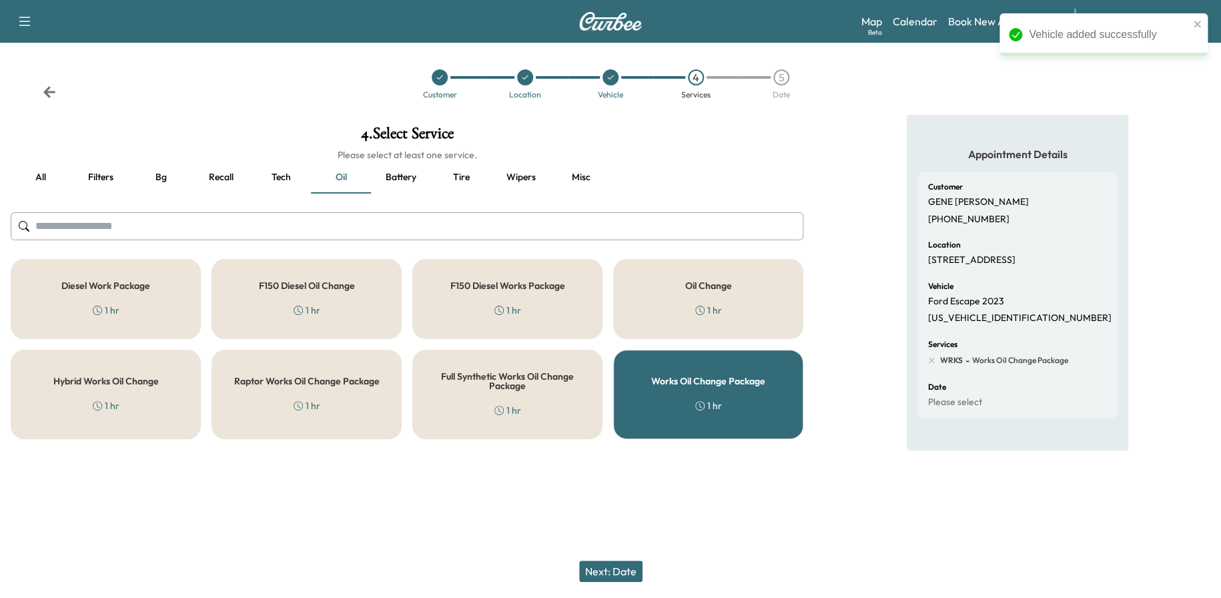
drag, startPoint x: 619, startPoint y: 573, endPoint x: 604, endPoint y: 581, distance: 16.7
click at [618, 574] on button "Next: Date" at bounding box center [610, 570] width 63 height 21
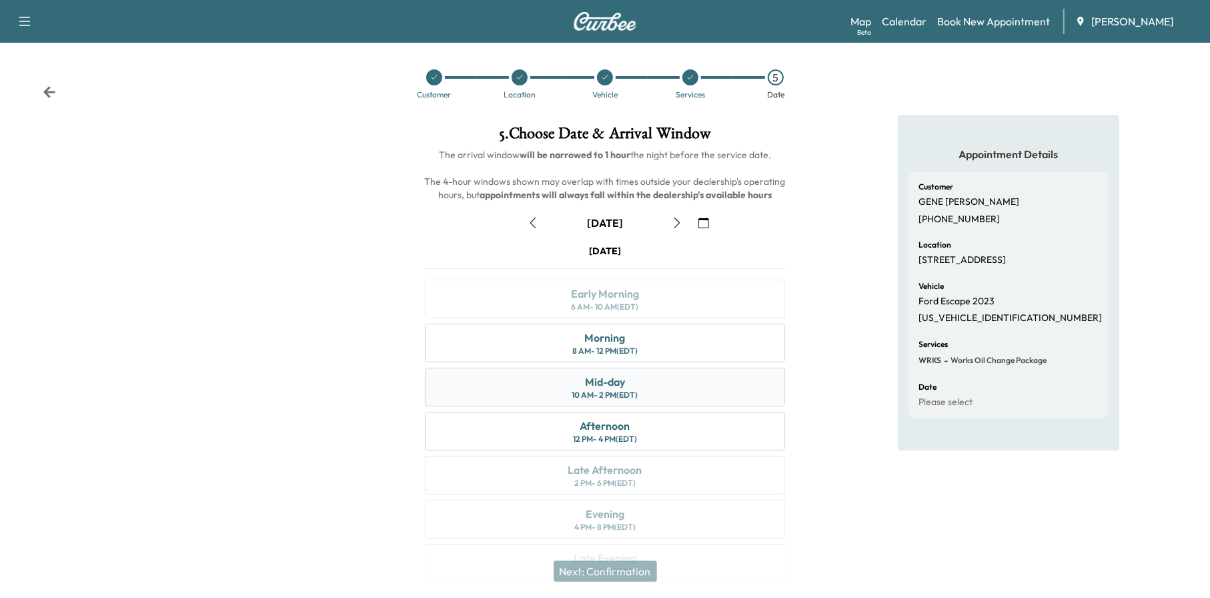
click at [649, 384] on div "Mid-day 10 AM - 2 PM (EDT)" at bounding box center [605, 387] width 361 height 39
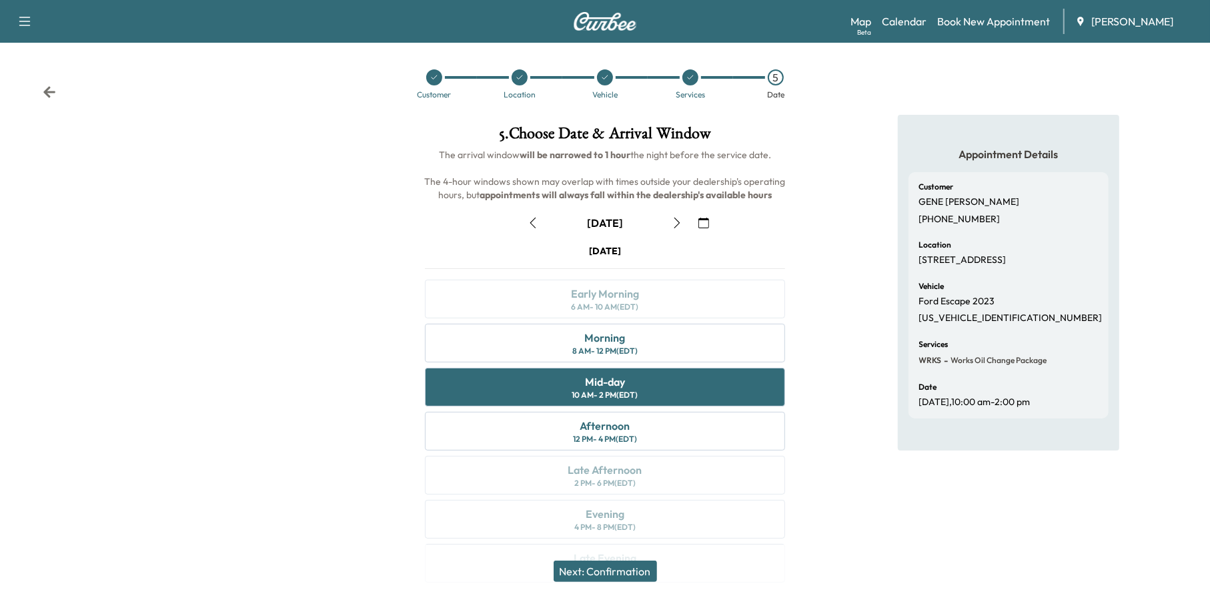
click at [613, 574] on button "Next: Confirmation" at bounding box center [605, 570] width 103 height 21
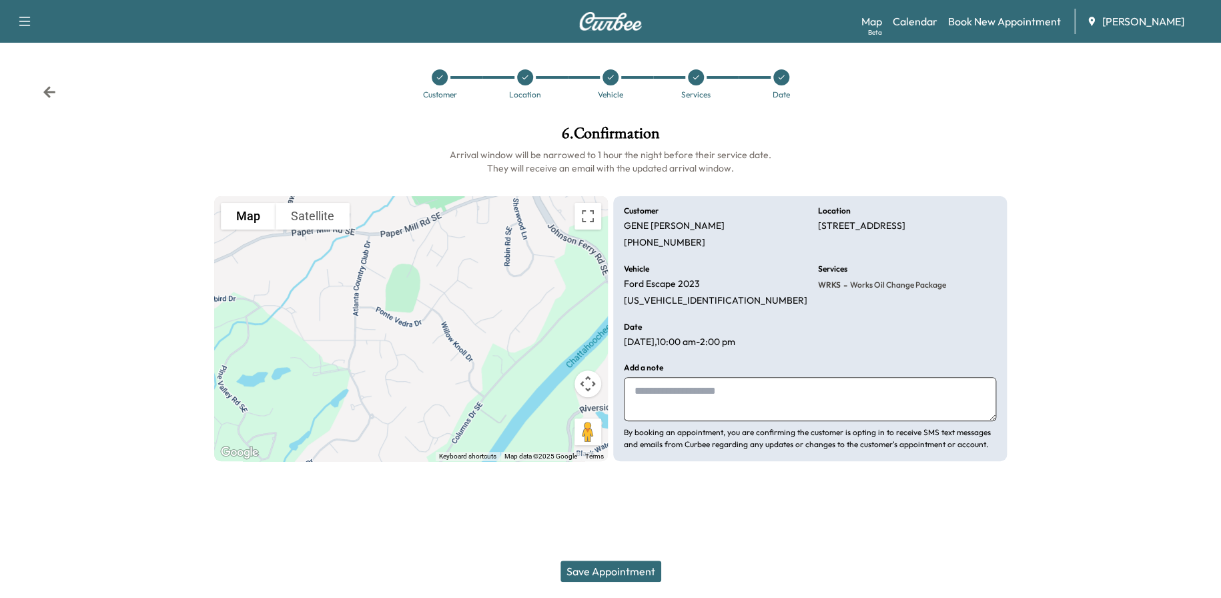
click at [609, 570] on button "Save Appointment" at bounding box center [610, 570] width 101 height 21
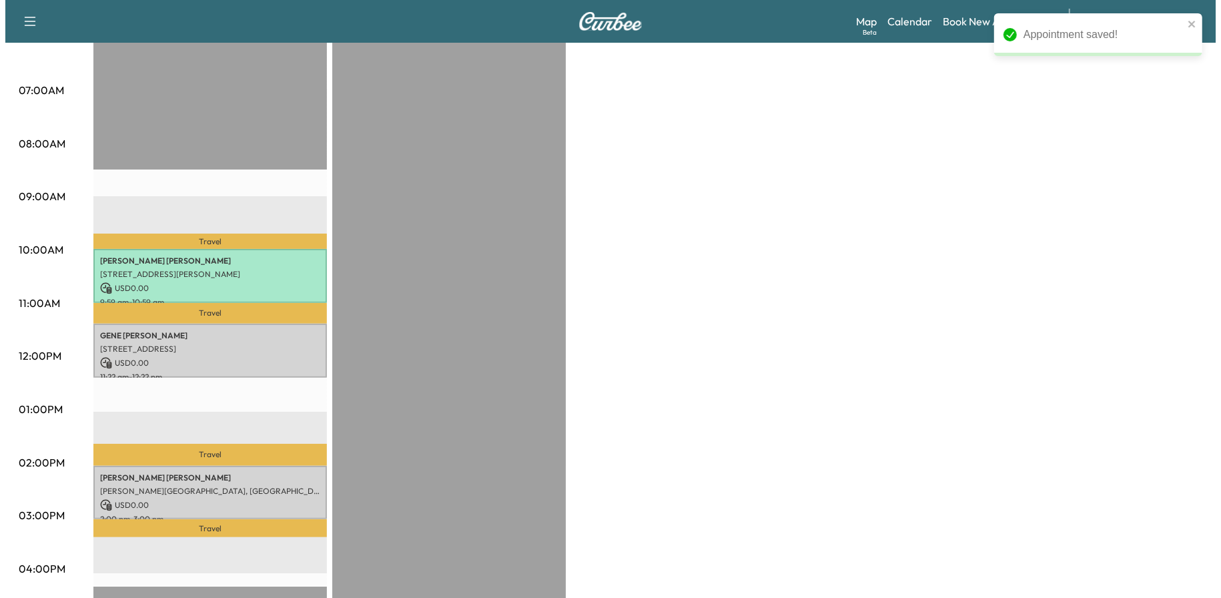
scroll to position [333, 0]
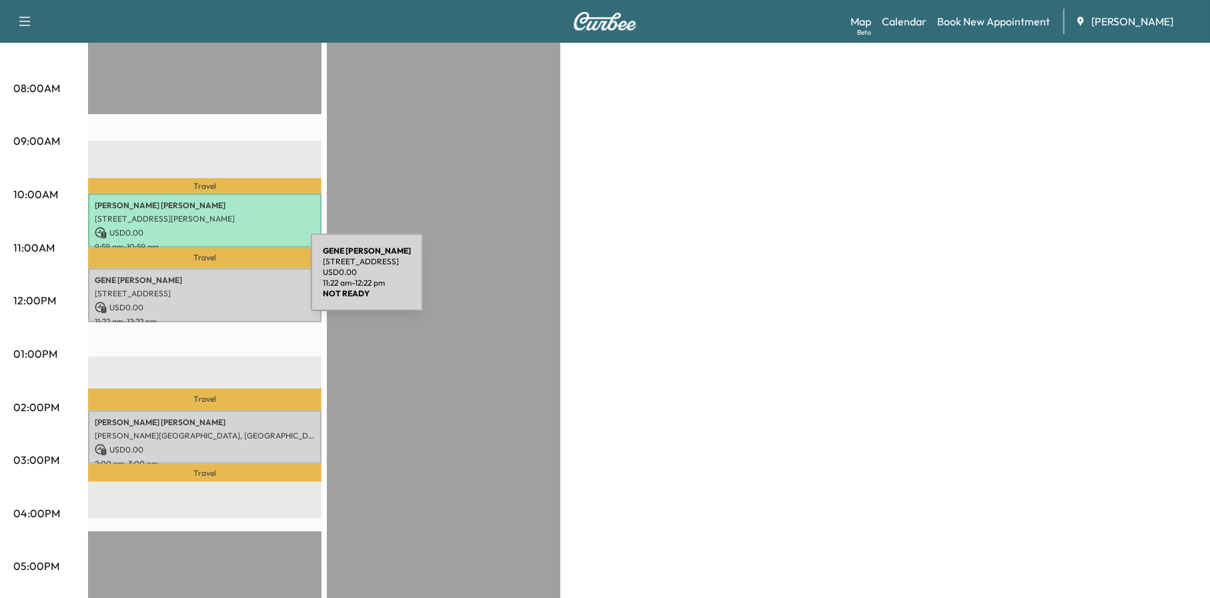
click at [211, 280] on p "[PERSON_NAME]" at bounding box center [205, 280] width 220 height 11
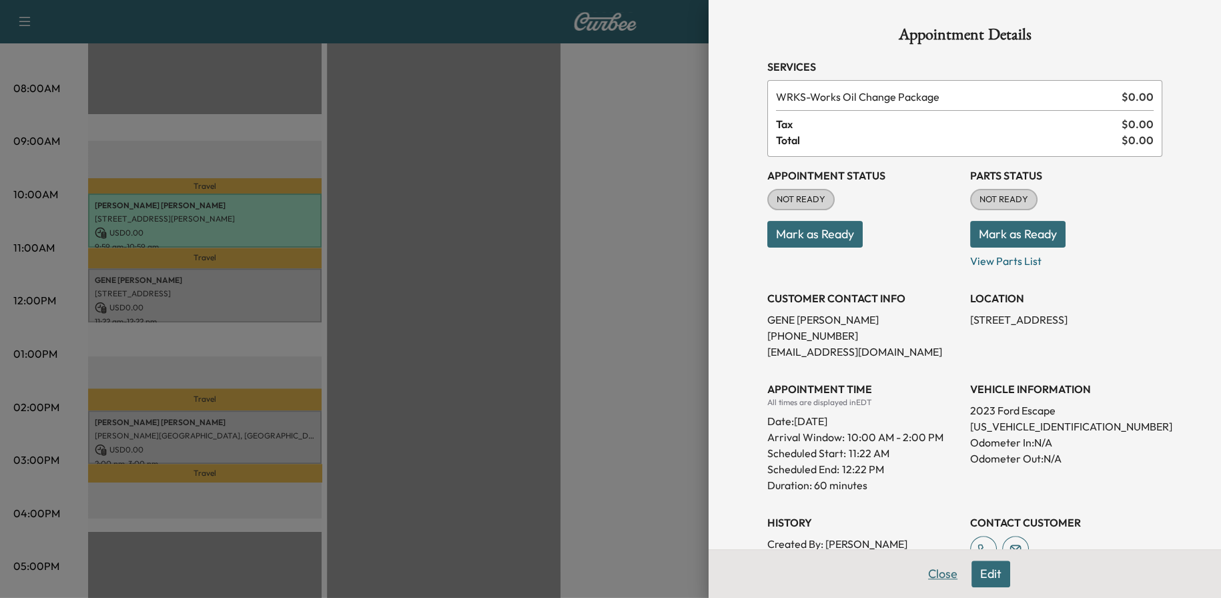
click at [934, 573] on button "Close" at bounding box center [942, 573] width 47 height 27
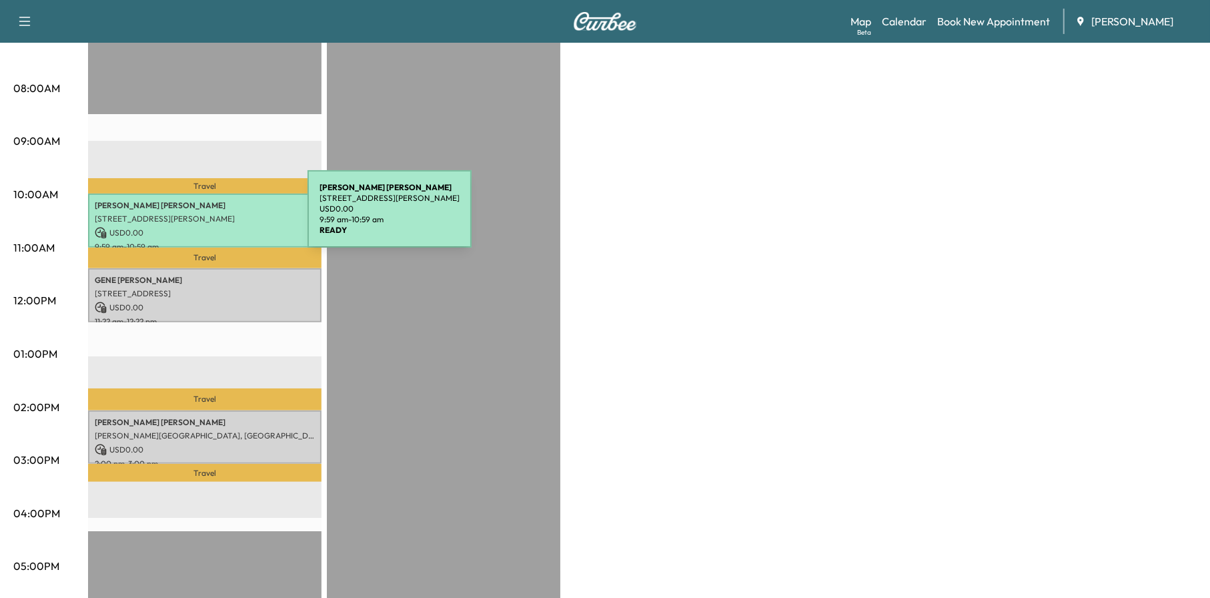
click at [205, 213] on p "[STREET_ADDRESS][PERSON_NAME]" at bounding box center [205, 218] width 220 height 11
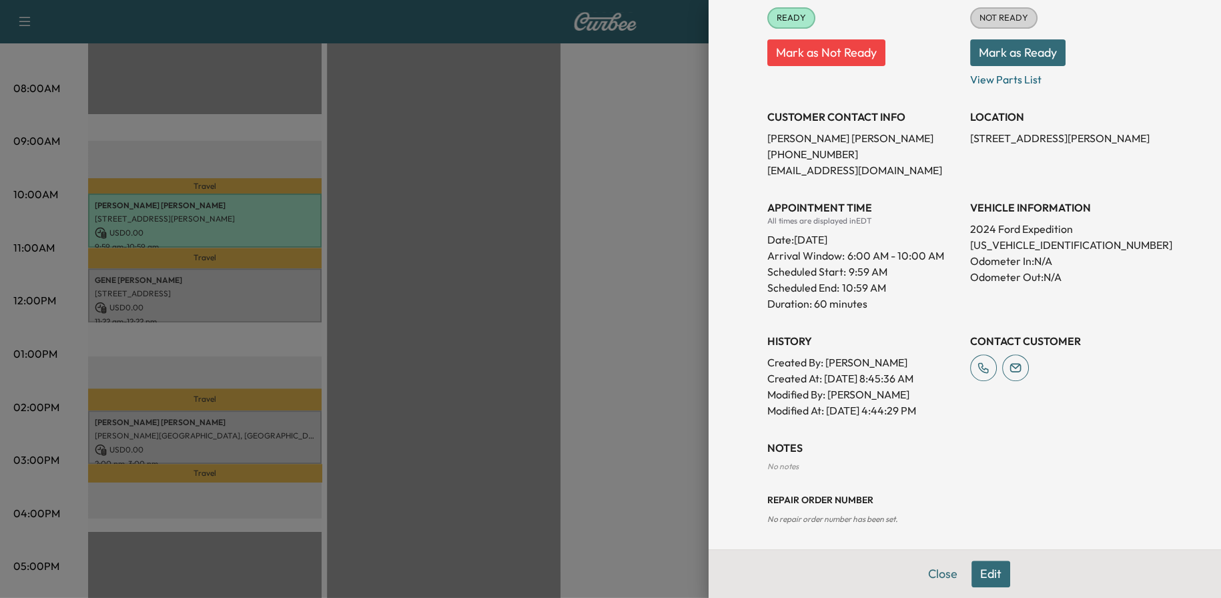
scroll to position [183, 0]
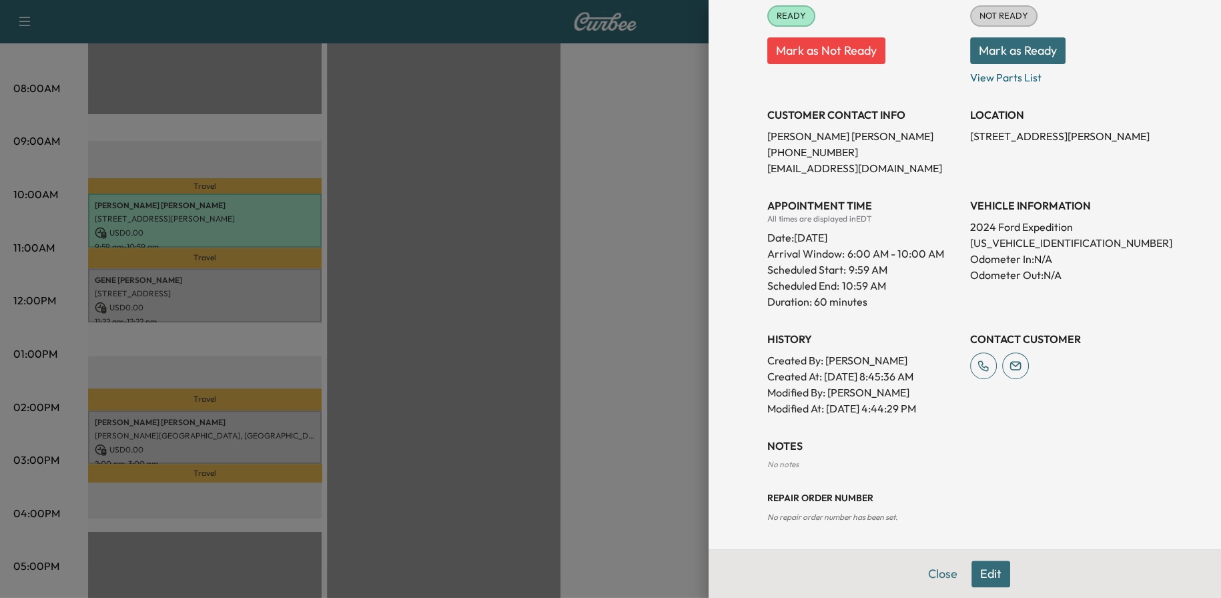
click at [974, 570] on button "Edit" at bounding box center [990, 573] width 39 height 27
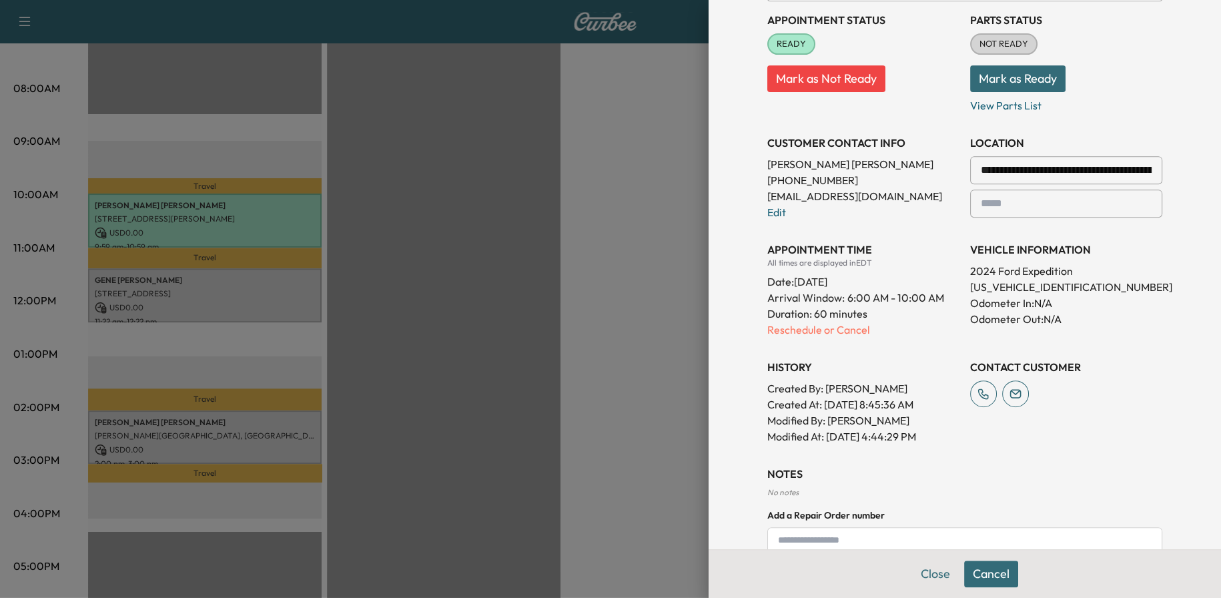
scroll to position [211, 0]
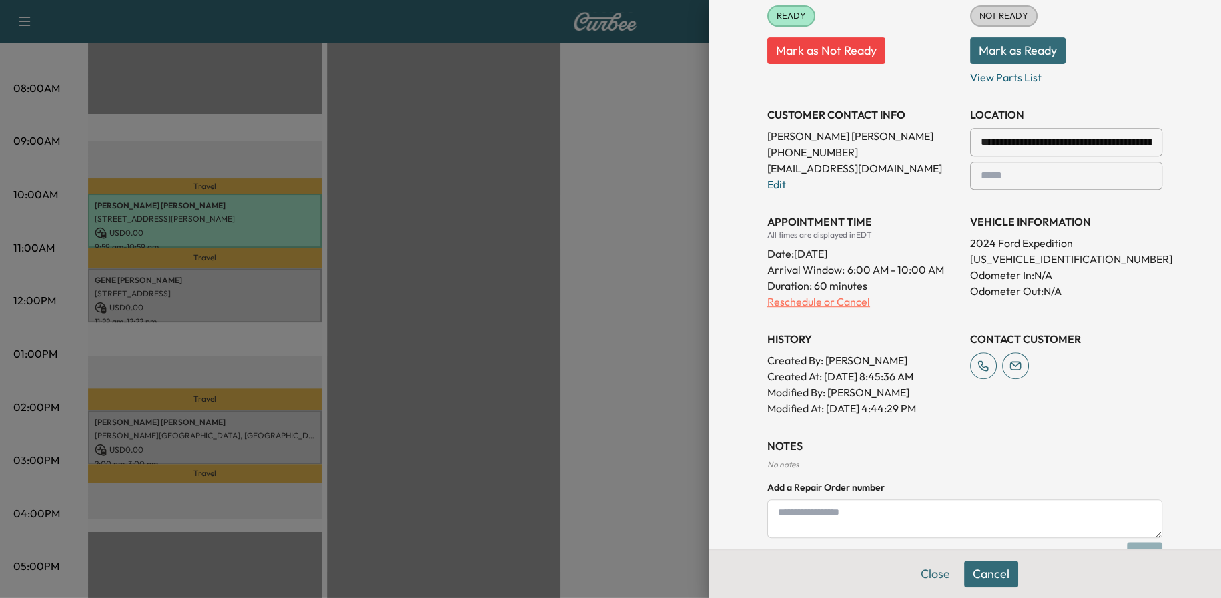
click at [808, 305] on p "Reschedule or Cancel" at bounding box center [863, 301] width 192 height 16
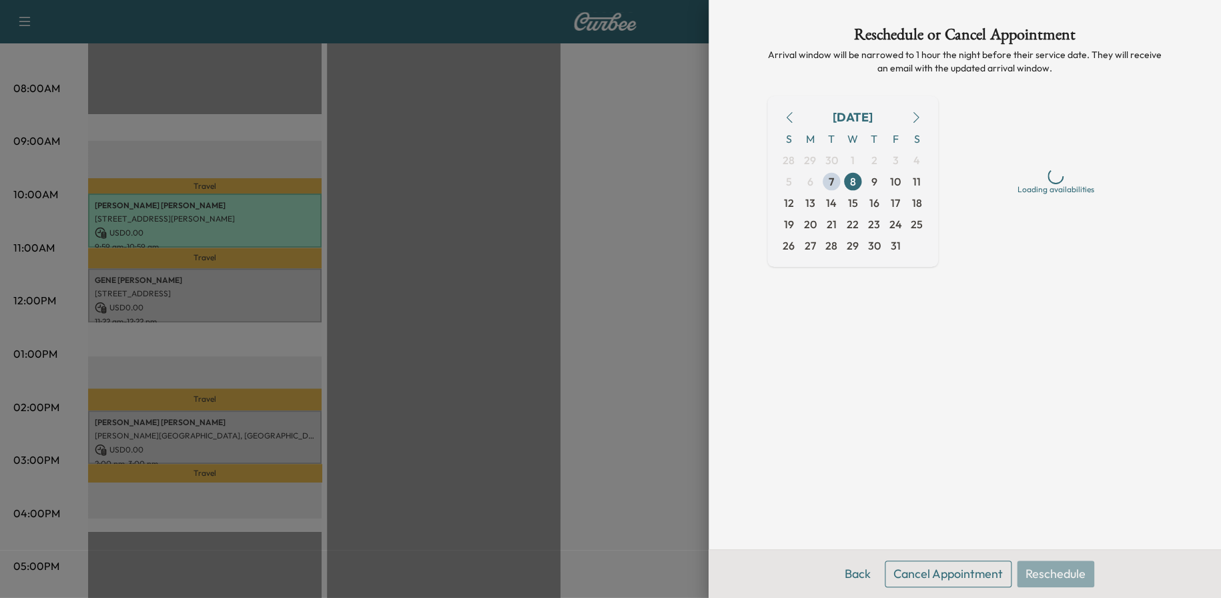
scroll to position [0, 0]
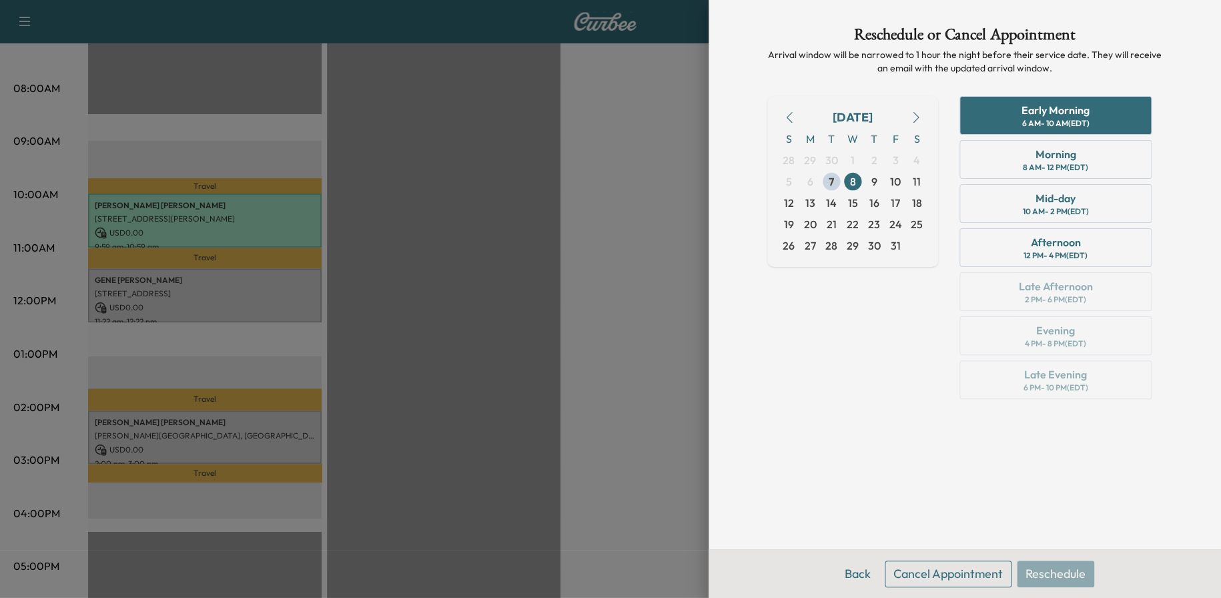
click at [627, 329] on div at bounding box center [610, 299] width 1221 height 598
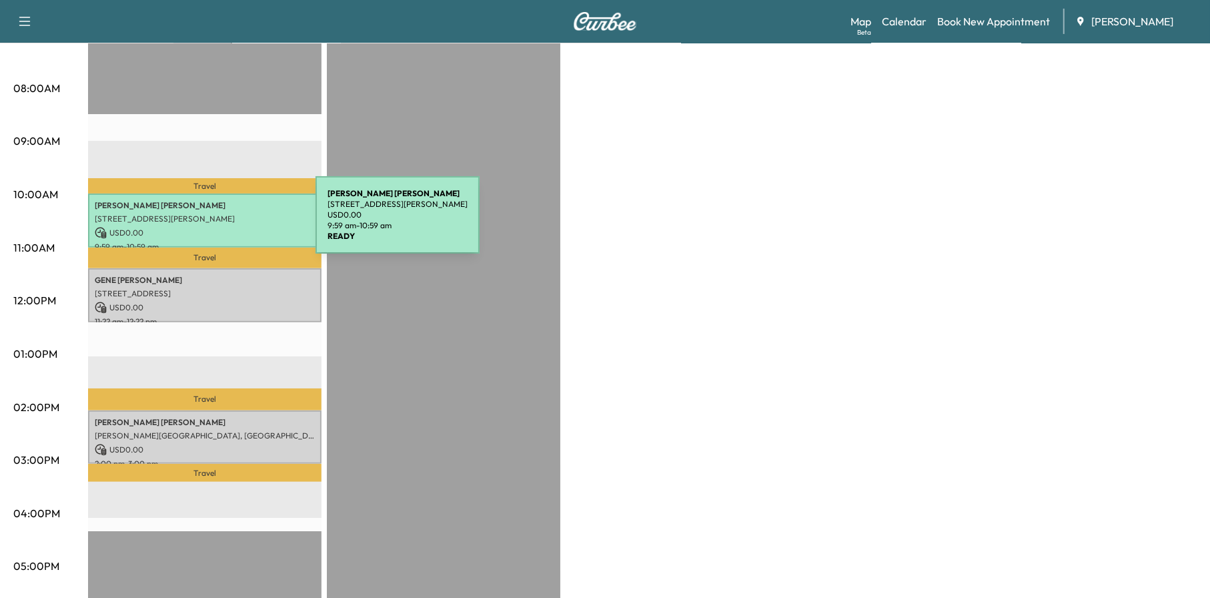
click at [215, 223] on div "[PERSON_NAME] [STREET_ADDRESS][PERSON_NAME] USD 0.00 9:59 am - 10:59 am" at bounding box center [204, 220] width 233 height 54
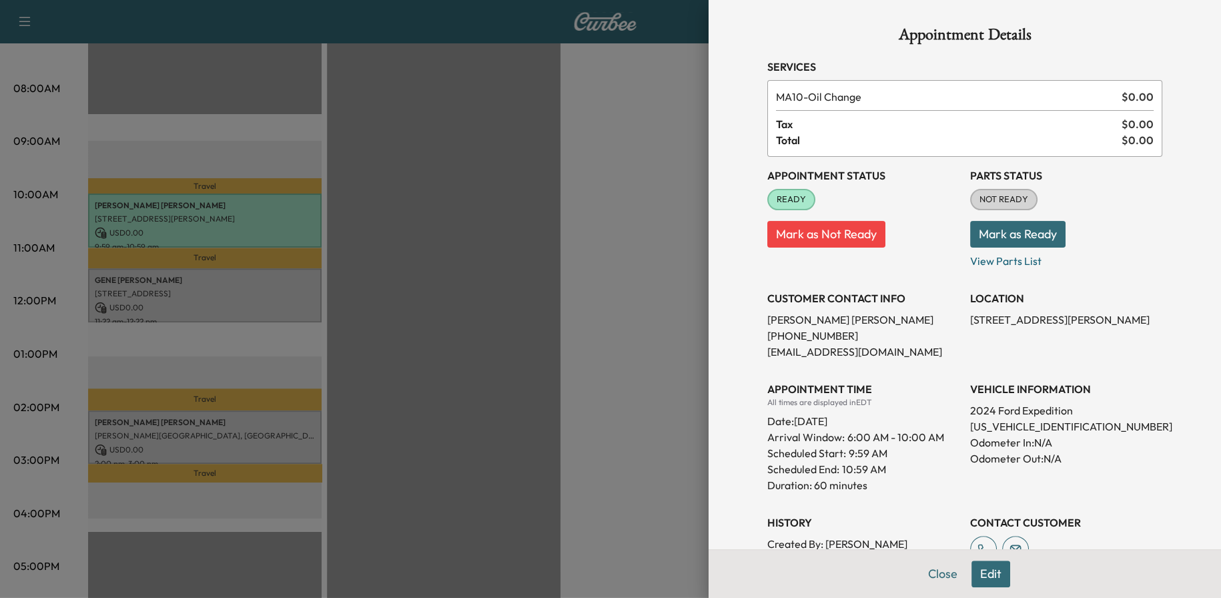
click at [972, 566] on button "Edit" at bounding box center [990, 573] width 39 height 27
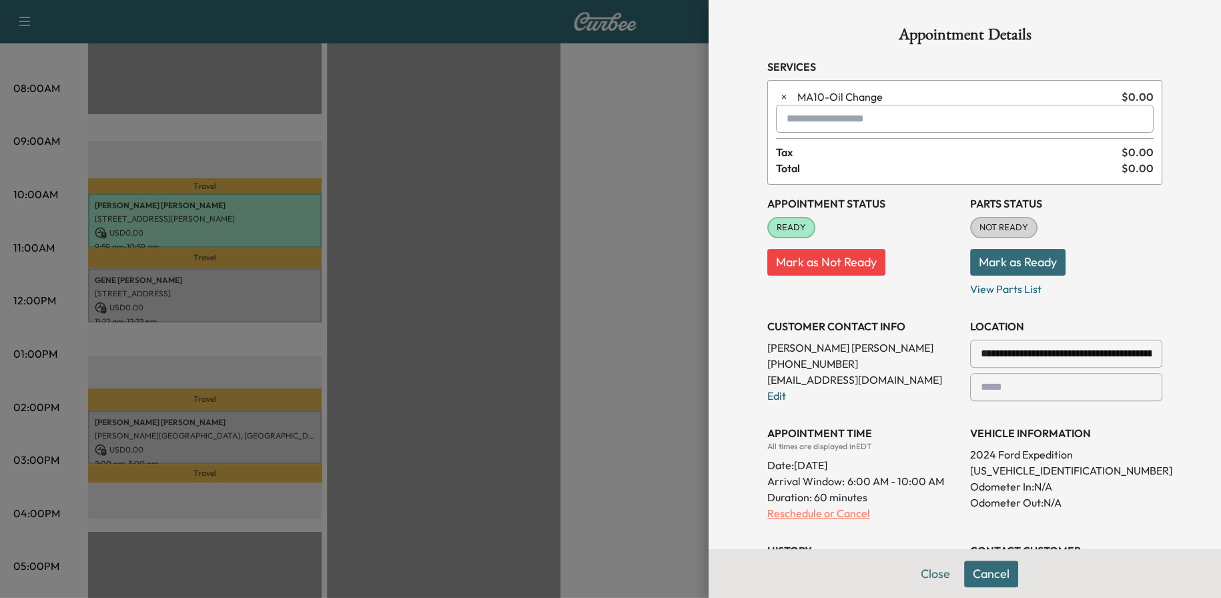
click at [792, 514] on p "Reschedule or Cancel" at bounding box center [863, 513] width 192 height 16
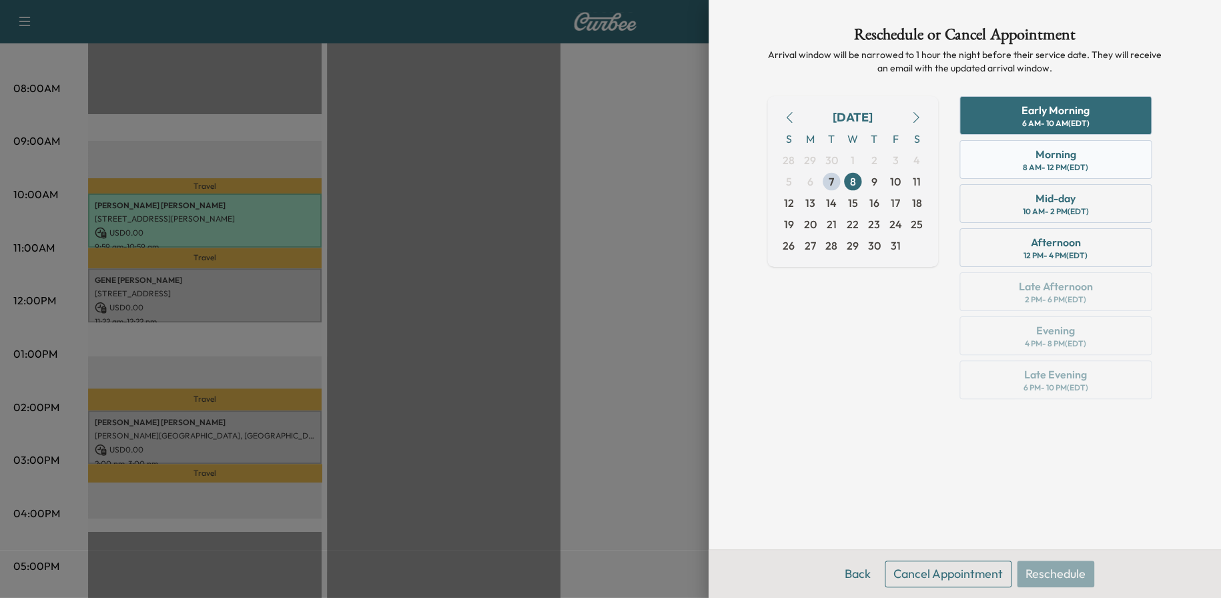
click at [1050, 147] on div "Morning" at bounding box center [1055, 154] width 41 height 16
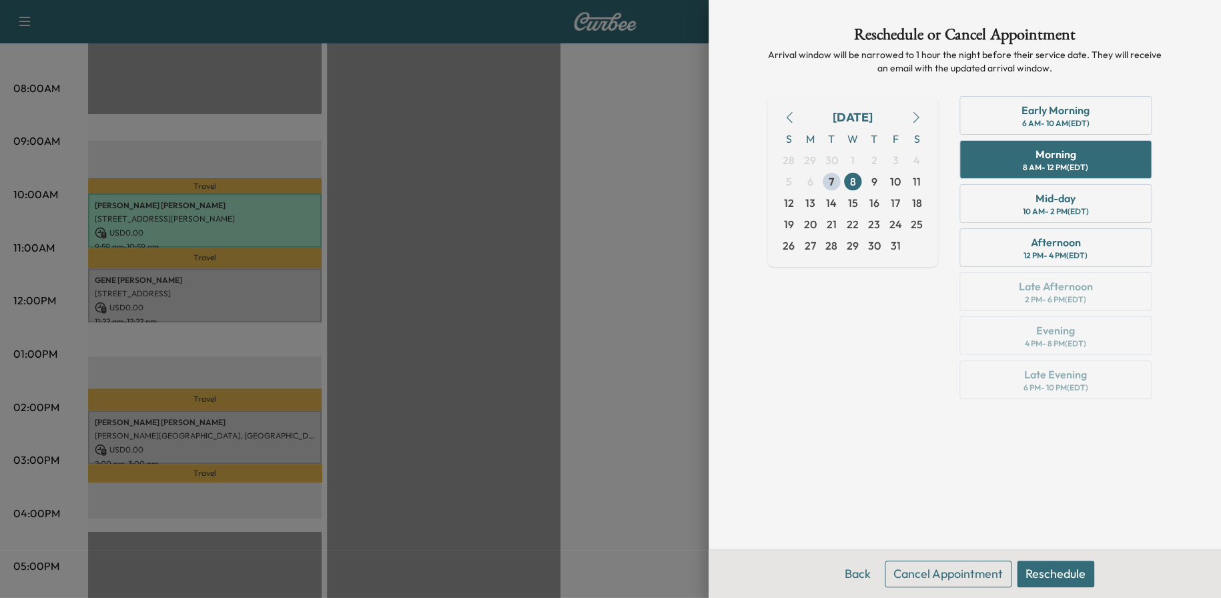
drag, startPoint x: 1047, startPoint y: 555, endPoint x: 1047, endPoint y: 572, distance: 17.3
click at [1047, 556] on div "Back Cancel Appointment Reschedule" at bounding box center [964, 573] width 512 height 49
click at [1047, 572] on button "Reschedule" at bounding box center [1055, 573] width 77 height 27
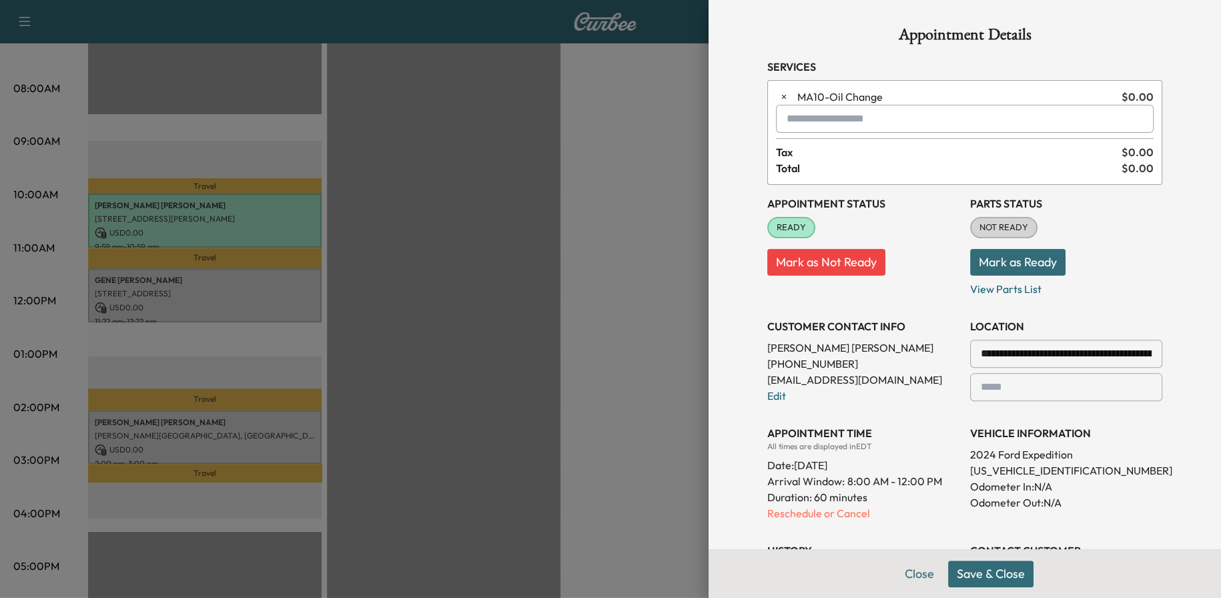
click at [1007, 573] on button "Save & Close" at bounding box center [990, 573] width 85 height 27
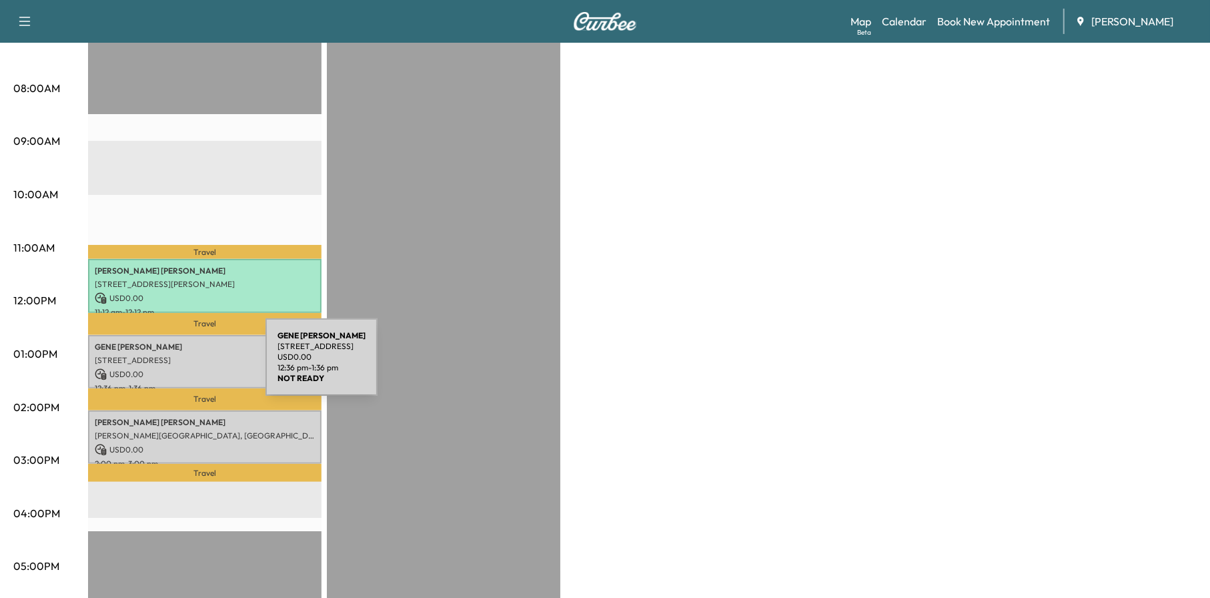
click at [165, 368] on p "USD 0.00" at bounding box center [205, 374] width 220 height 12
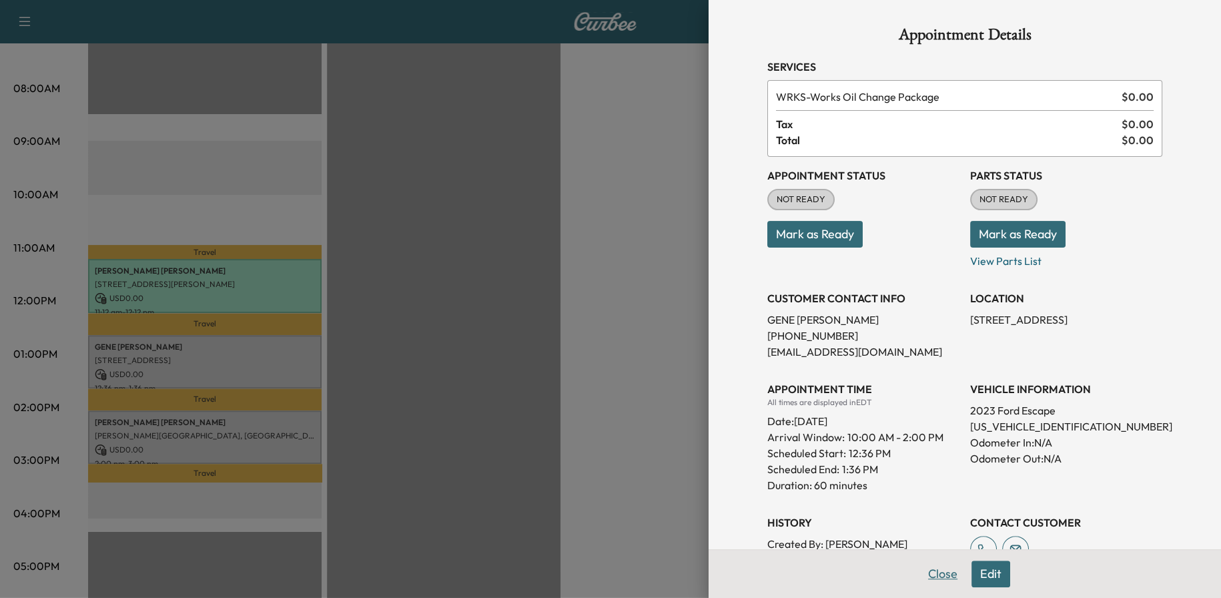
click at [925, 572] on button "Close" at bounding box center [942, 573] width 47 height 27
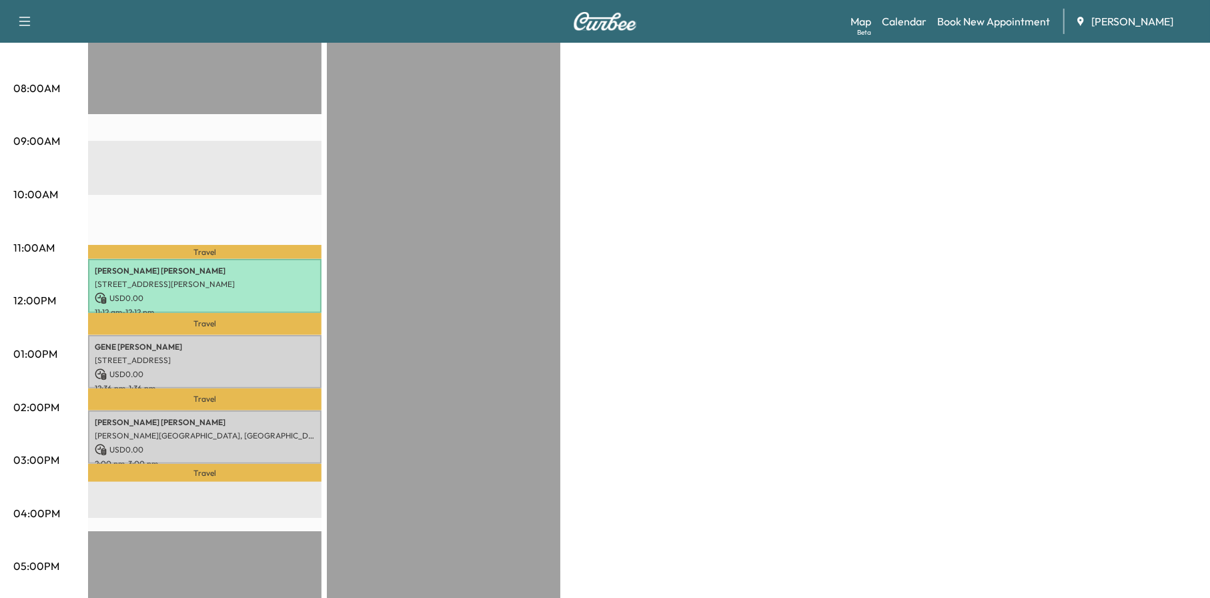
click at [177, 292] on p "USD 0.00" at bounding box center [205, 298] width 220 height 12
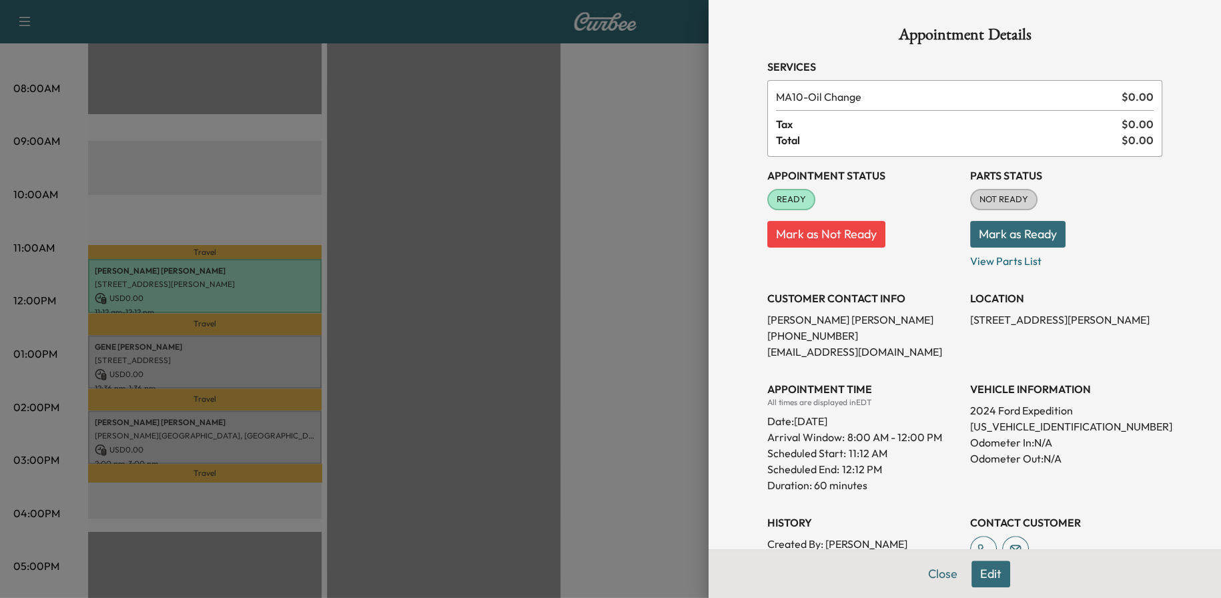
click at [977, 569] on button "Edit" at bounding box center [990, 573] width 39 height 27
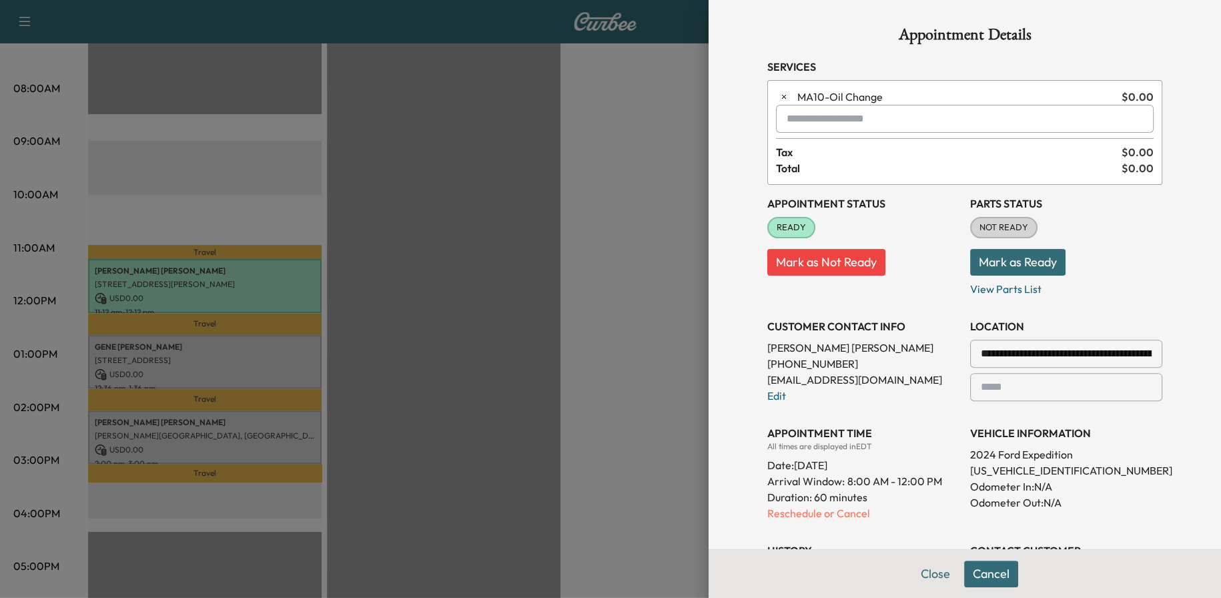
click at [797, 517] on p "Reschedule or Cancel" at bounding box center [863, 513] width 192 height 16
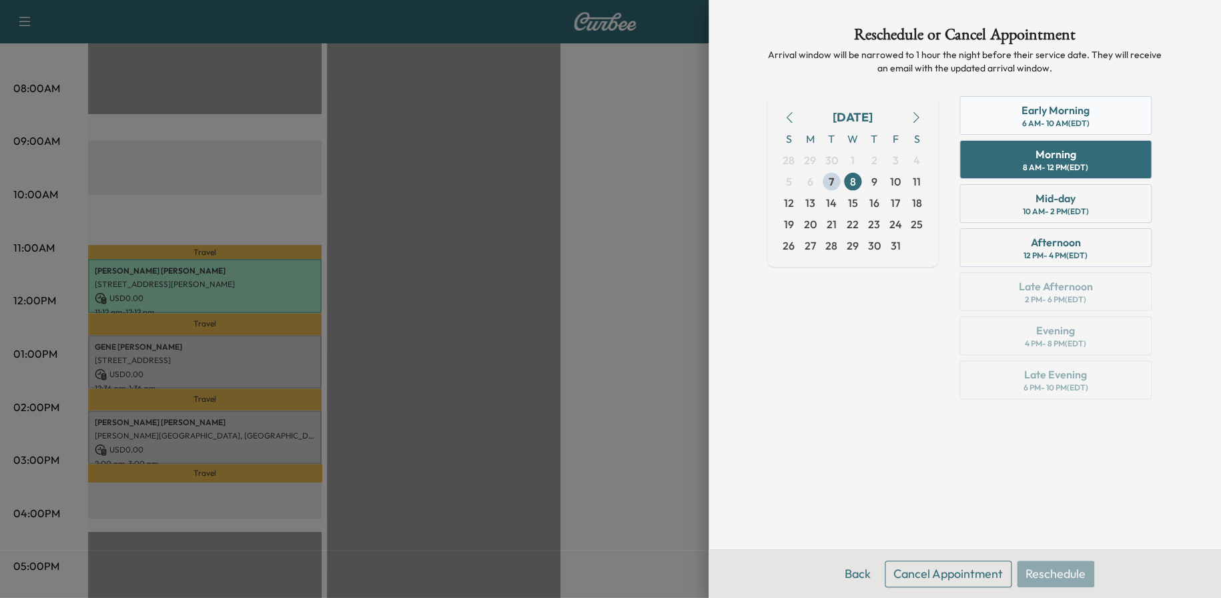
click at [1068, 97] on div "Early Morning 6 AM - 10 AM (EDT)" at bounding box center [1055, 115] width 192 height 39
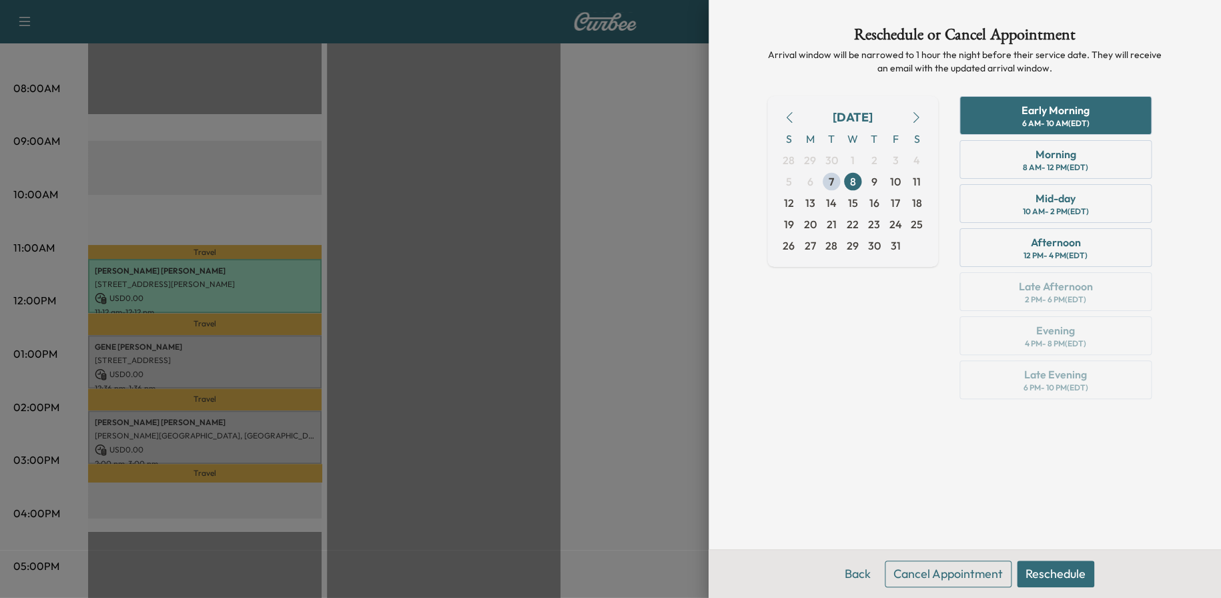
click at [1061, 563] on button "Reschedule" at bounding box center [1055, 573] width 77 height 27
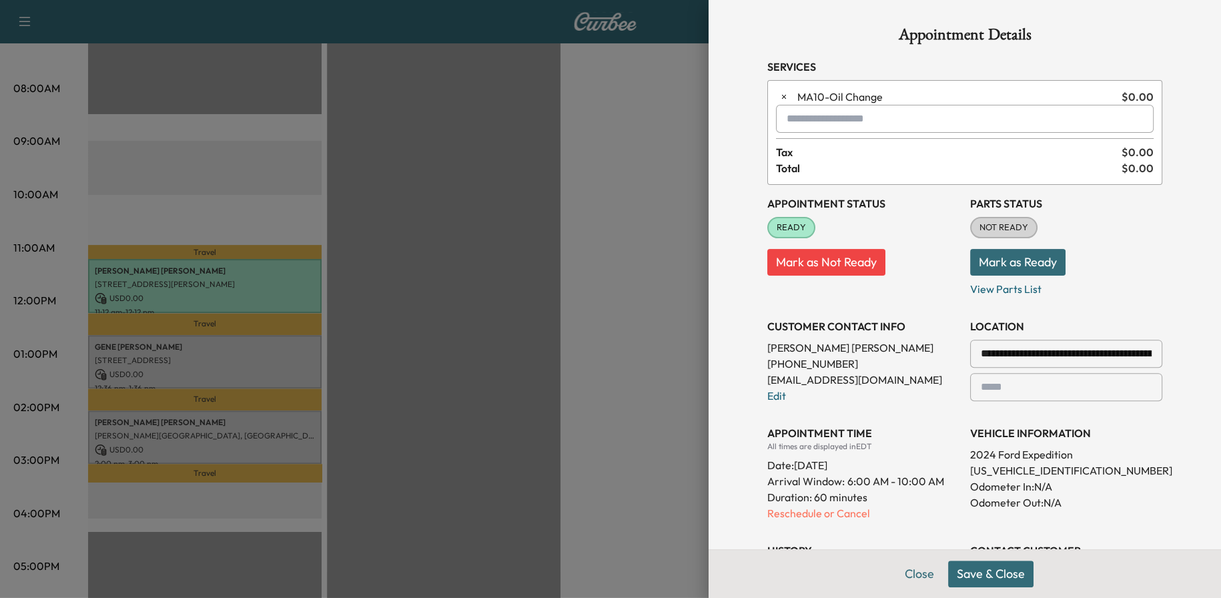
click at [995, 577] on button "Save & Close" at bounding box center [990, 573] width 85 height 27
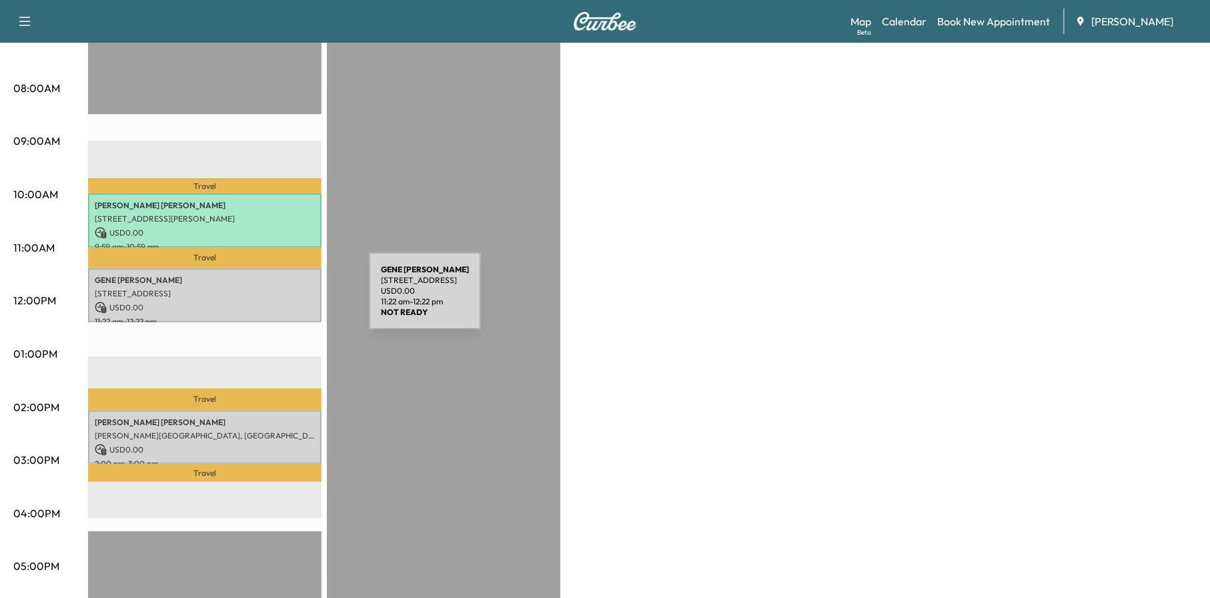
click at [267, 301] on p "USD 0.00" at bounding box center [205, 307] width 220 height 12
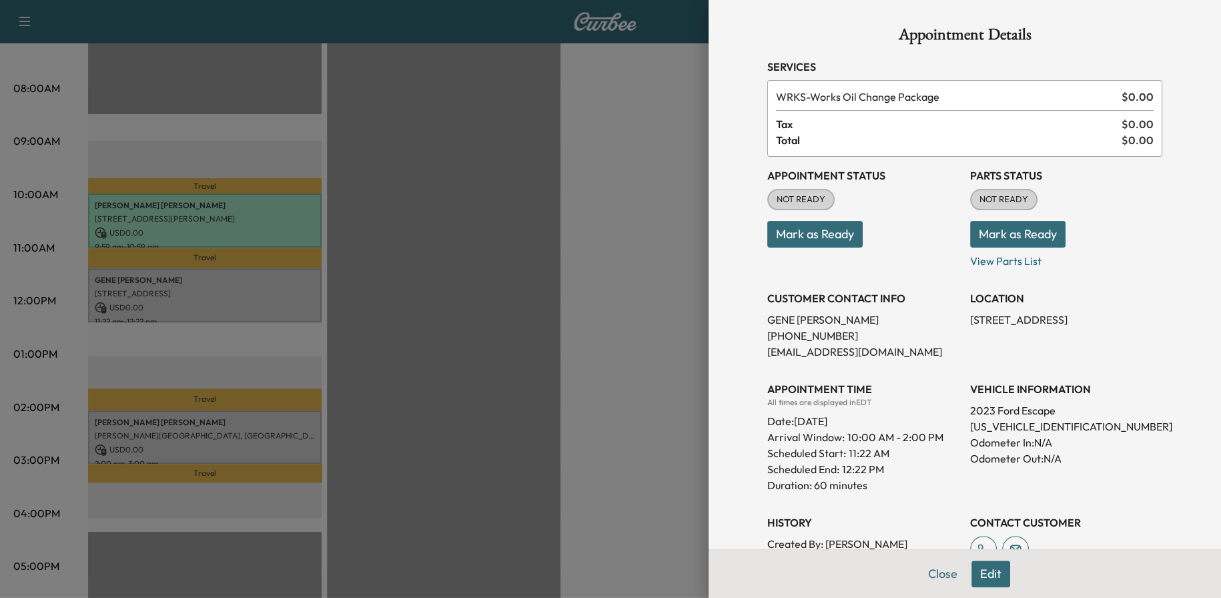
click at [979, 577] on button "Edit" at bounding box center [990, 573] width 39 height 27
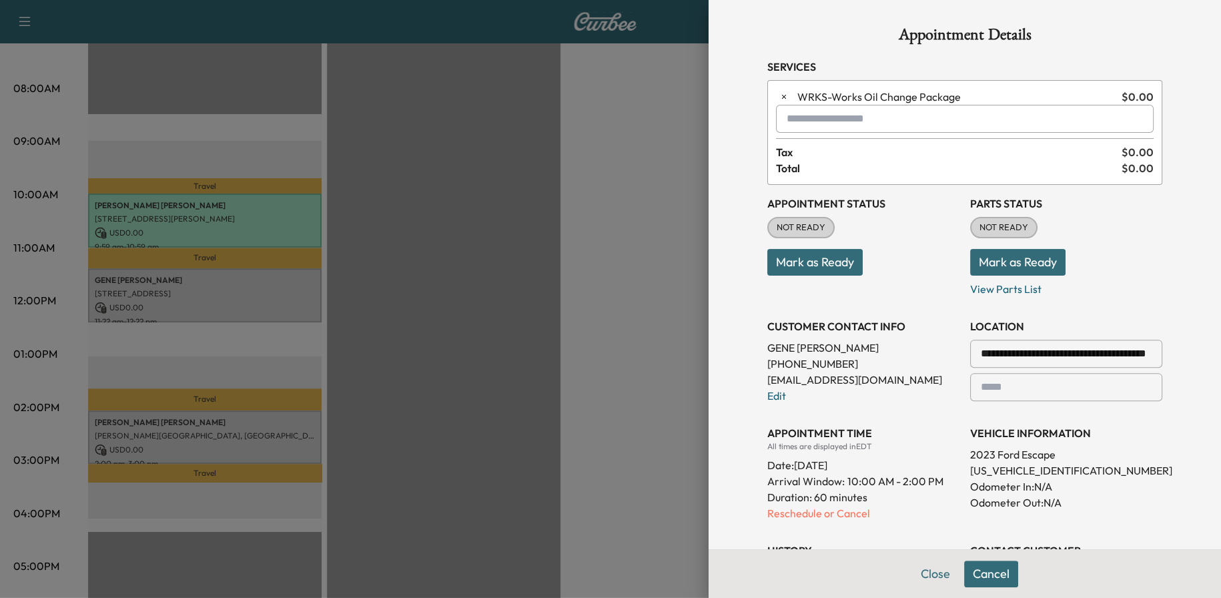
click at [797, 512] on p "Reschedule or Cancel" at bounding box center [863, 513] width 192 height 16
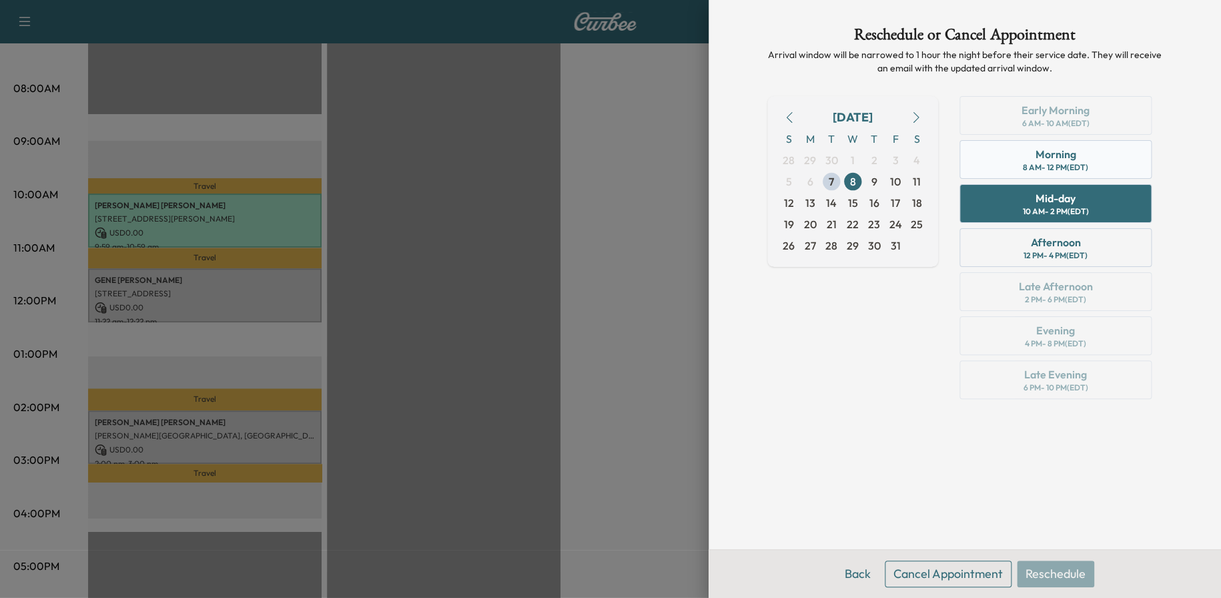
click at [1054, 145] on div "Morning 8 AM - 12 PM (EDT)" at bounding box center [1055, 159] width 192 height 39
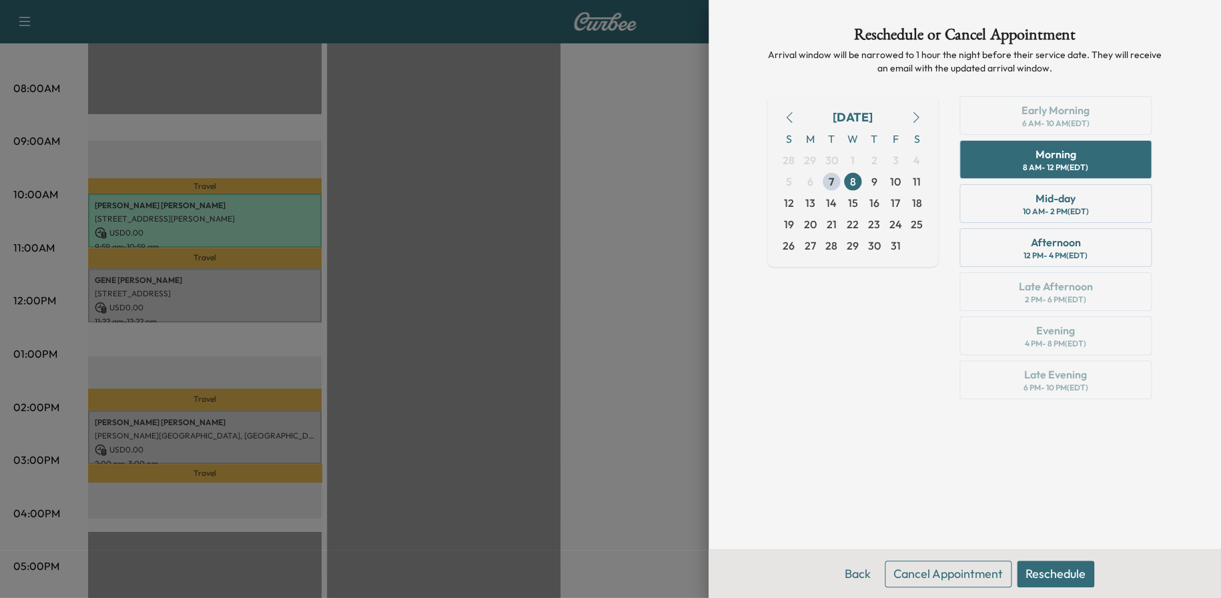
click at [1067, 569] on button "Reschedule" at bounding box center [1055, 573] width 77 height 27
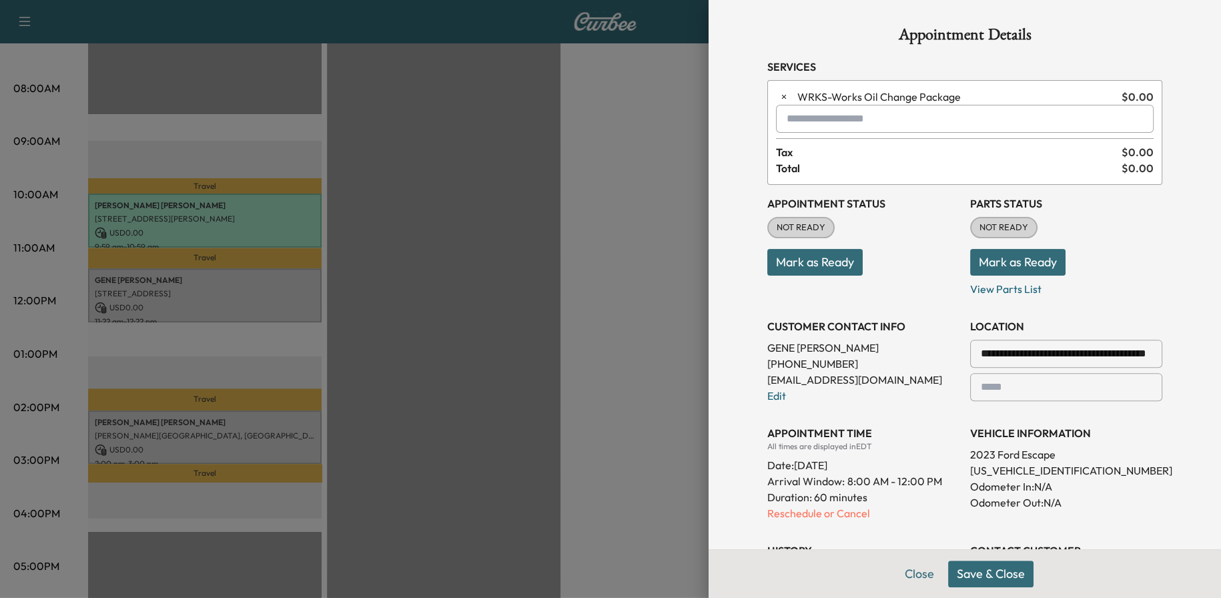
click at [1004, 577] on button "Save & Close" at bounding box center [990, 573] width 85 height 27
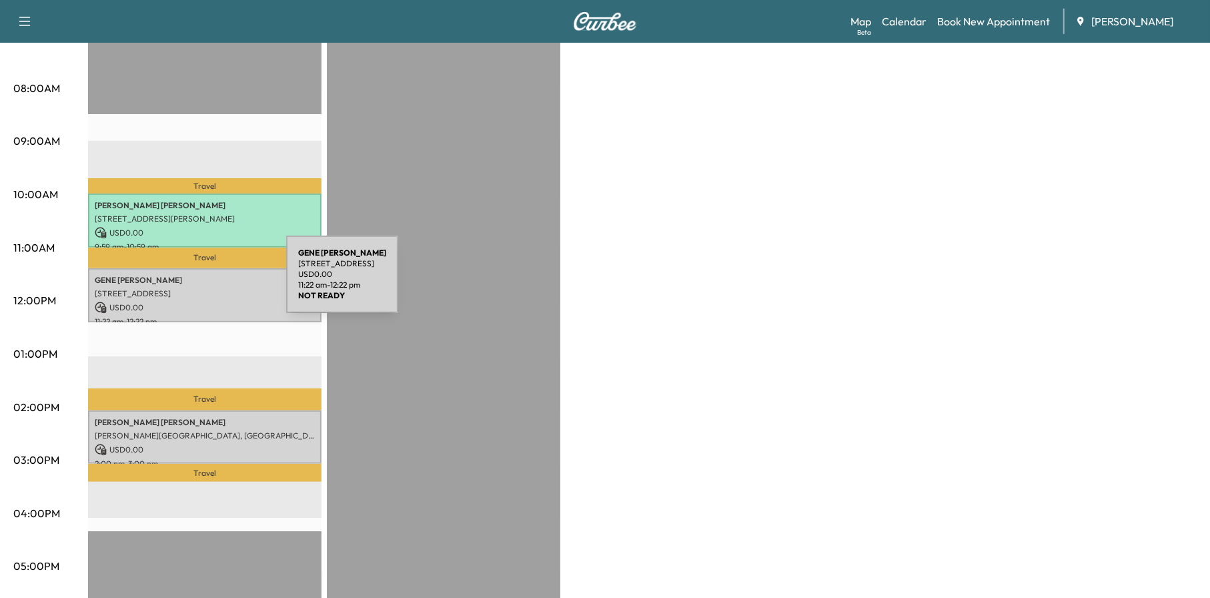
click at [186, 282] on div "[PERSON_NAME] [STREET_ADDRESS] USD 0.00 11:22 am - 12:22 pm" at bounding box center [204, 295] width 233 height 54
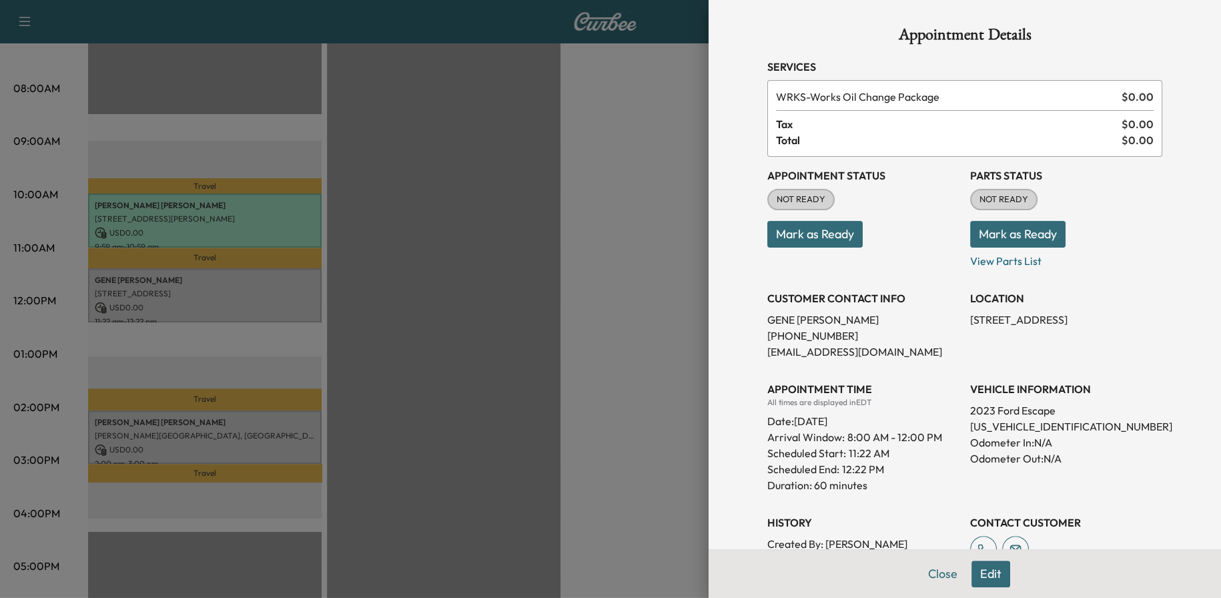
click at [932, 574] on button "Close" at bounding box center [942, 573] width 47 height 27
